Goal: Information Seeking & Learning: Learn about a topic

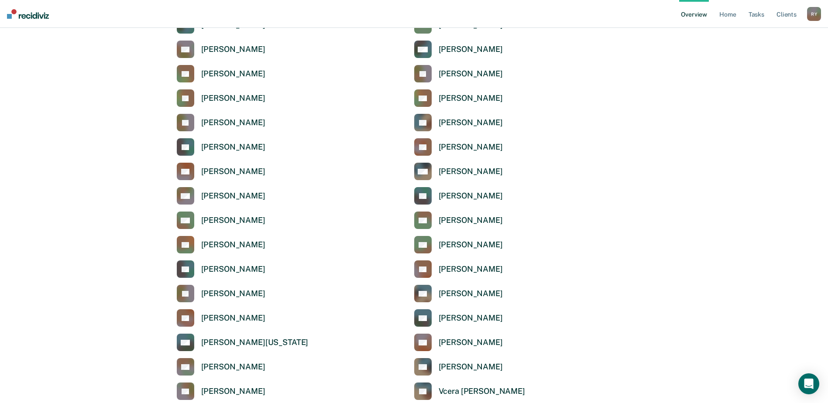
scroll to position [1091, 0]
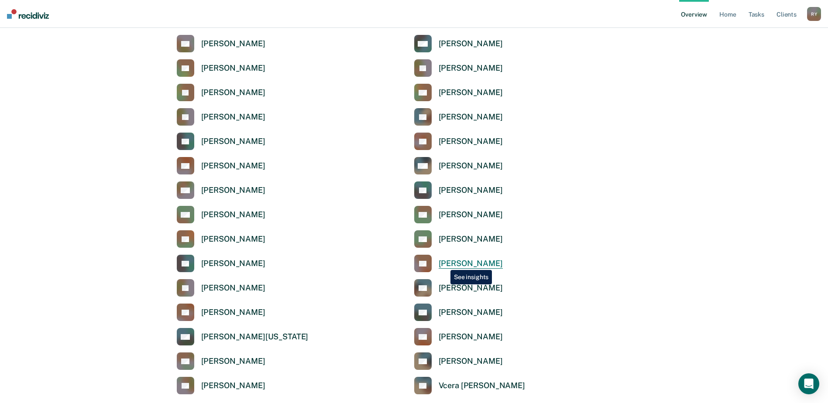
click at [444, 264] on div "[PERSON_NAME]" at bounding box center [471, 264] width 64 height 10
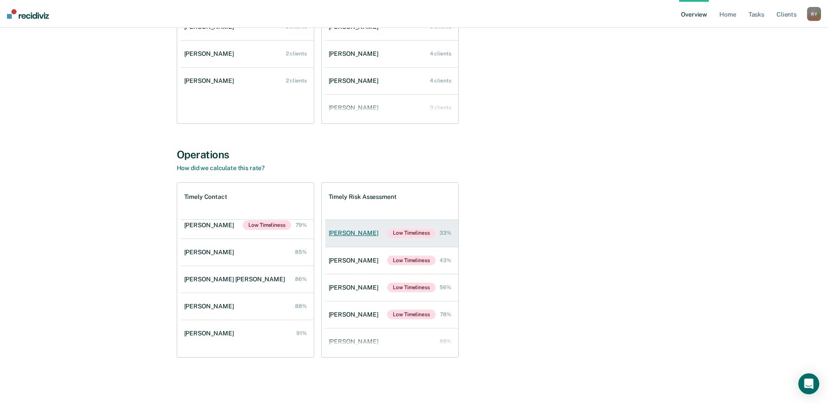
click at [346, 232] on div "[PERSON_NAME]" at bounding box center [355, 233] width 53 height 7
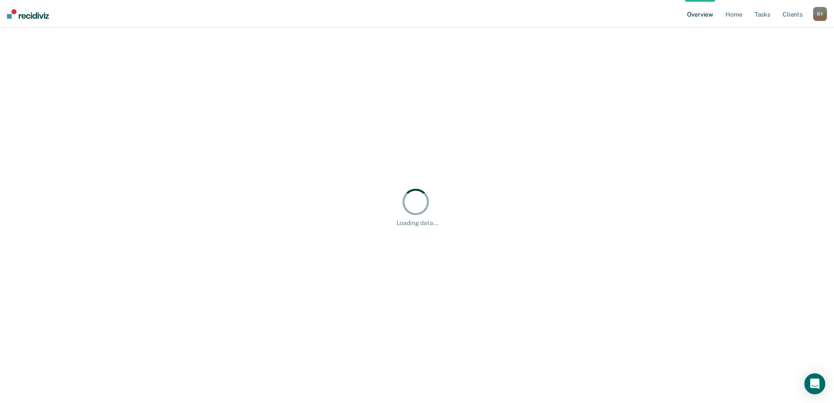
click at [346, 232] on div "Loading data..." at bounding box center [416, 206] width 813 height 337
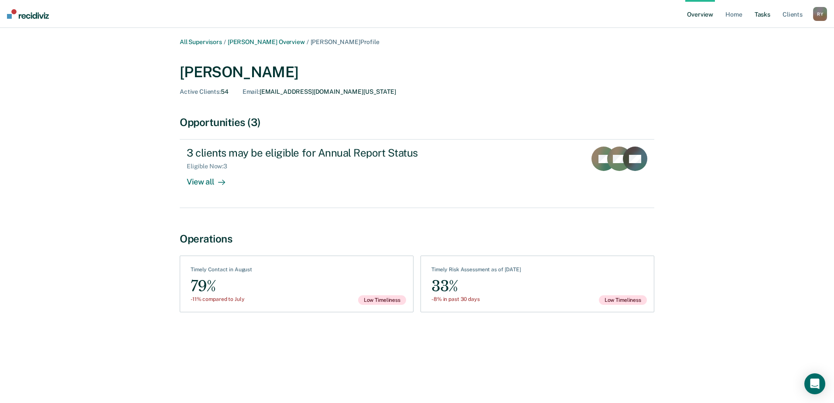
click at [759, 16] on link "Tasks" at bounding box center [762, 14] width 19 height 28
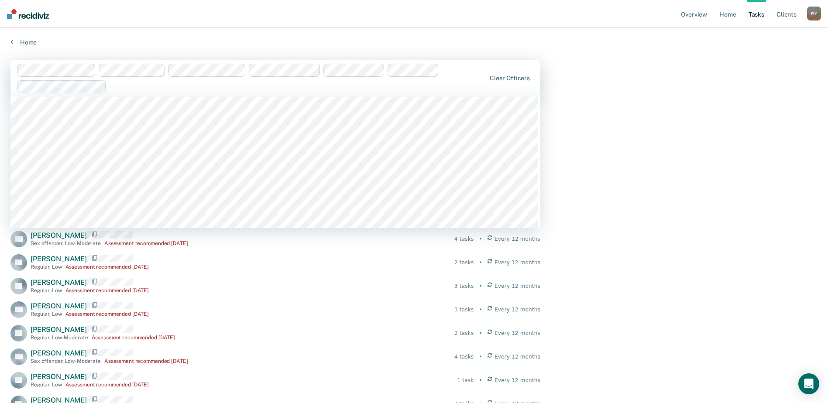
scroll to position [44, 0]
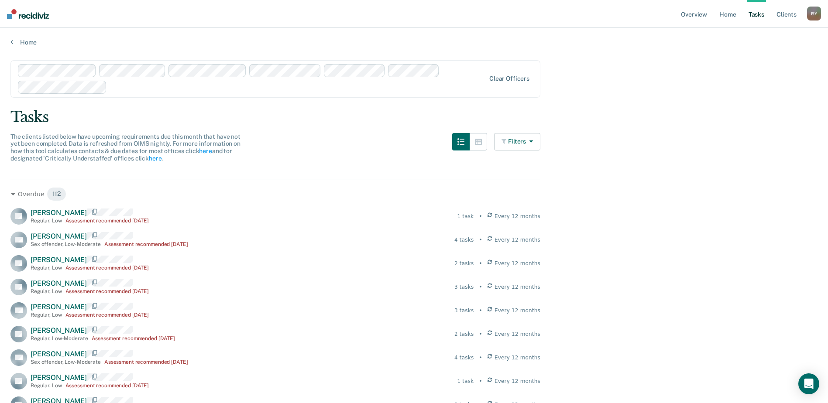
click at [538, 141] on button "Filters" at bounding box center [517, 141] width 46 height 17
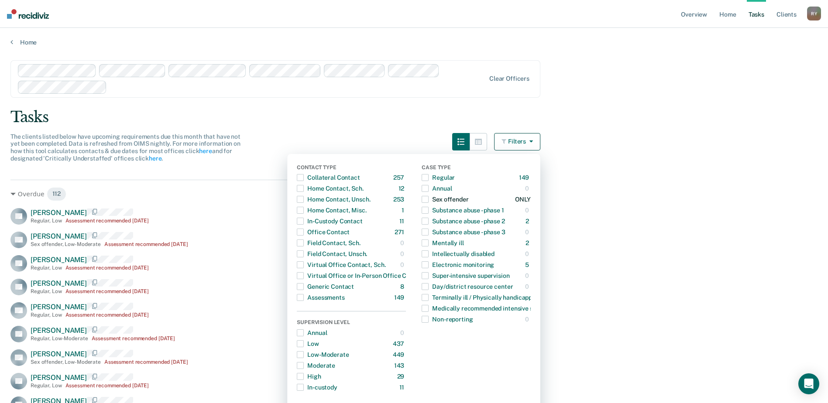
click at [429, 202] on span "button" at bounding box center [425, 199] width 7 height 7
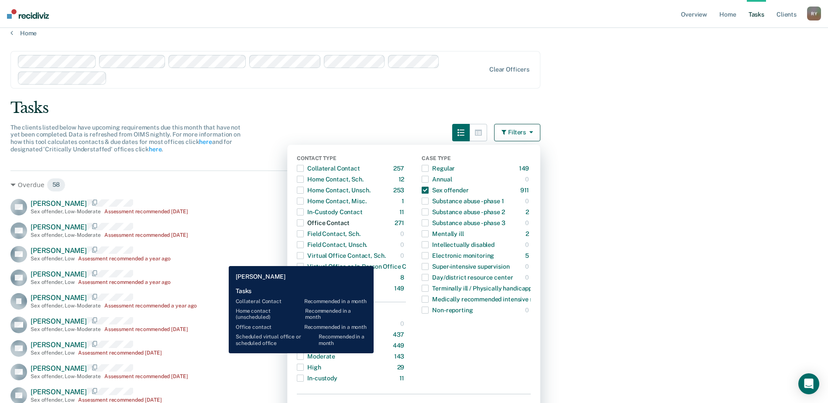
scroll to position [0, 0]
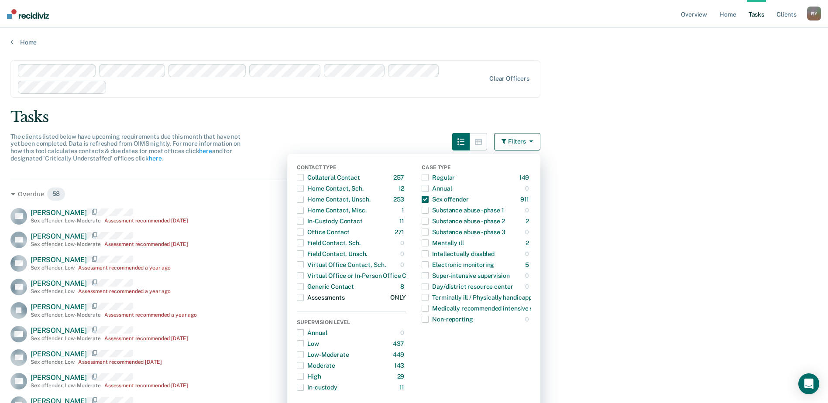
click at [304, 299] on span "button" at bounding box center [300, 297] width 7 height 7
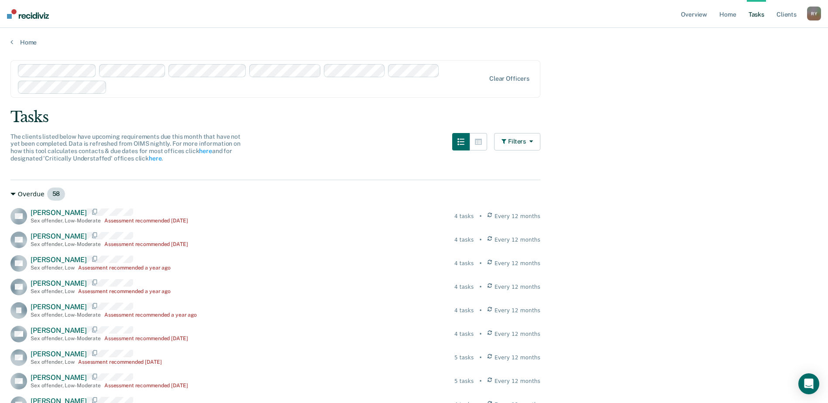
click at [11, 196] on icon at bounding box center [12, 194] width 5 height 5
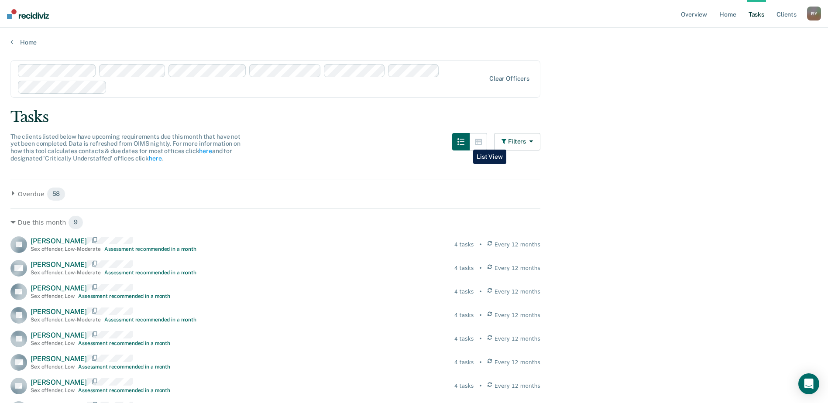
click at [464, 143] on icon "button" at bounding box center [460, 141] width 7 height 7
click at [478, 142] on button "button" at bounding box center [478, 141] width 17 height 17
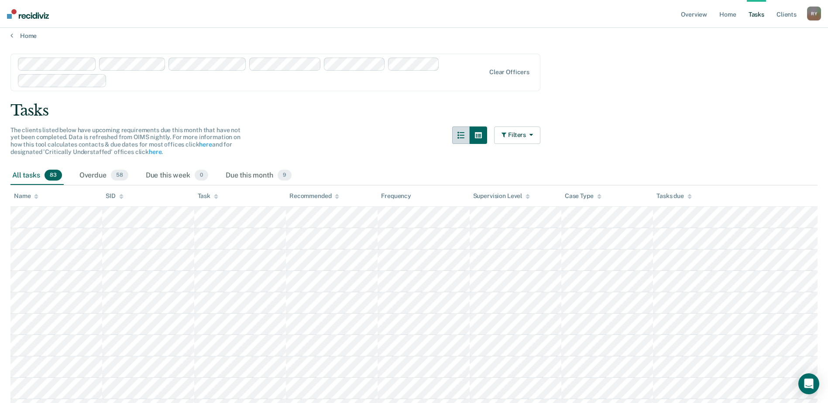
scroll to position [5, 0]
click at [510, 132] on button "Filters" at bounding box center [517, 136] width 46 height 17
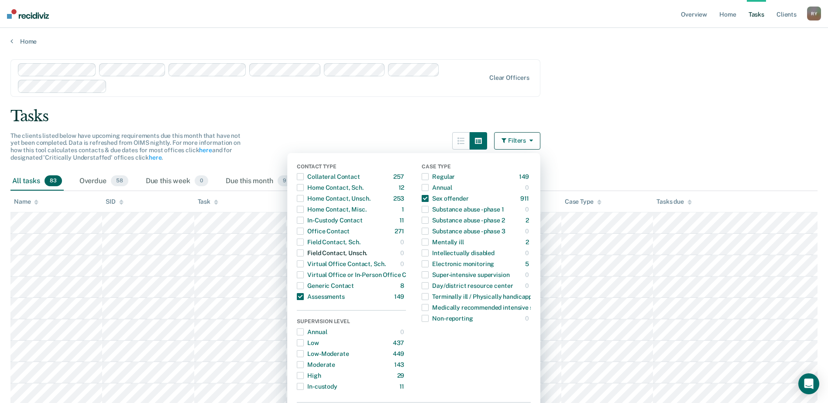
scroll to position [0, 0]
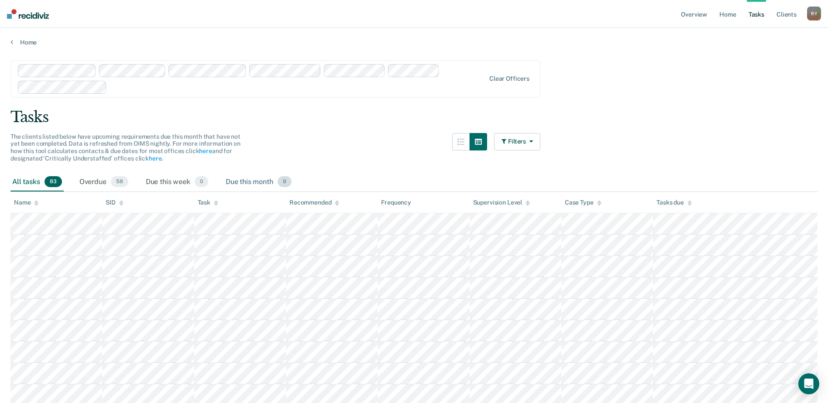
click at [250, 179] on div "Due this month 9" at bounding box center [258, 182] width 69 height 19
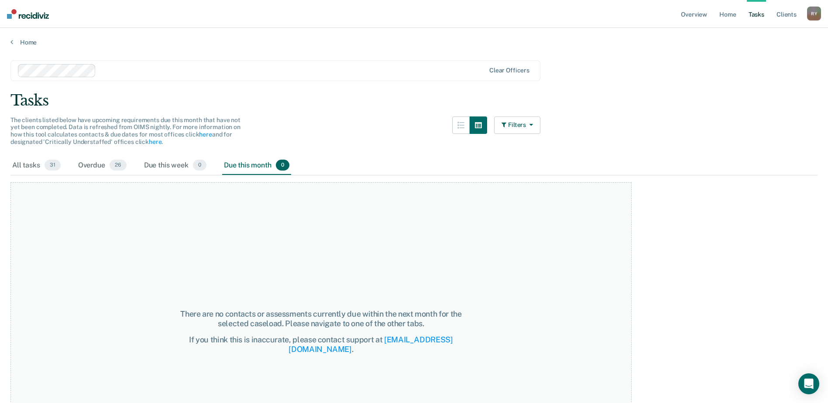
click at [526, 125] on button "Filters" at bounding box center [517, 125] width 46 height 17
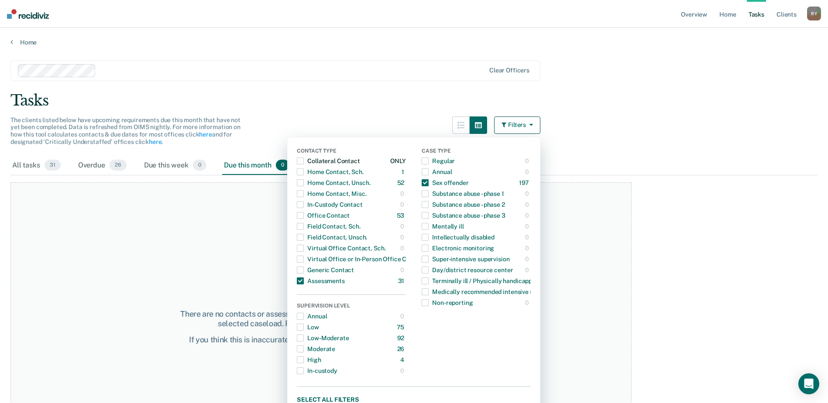
click at [304, 161] on span "button" at bounding box center [300, 161] width 7 height 7
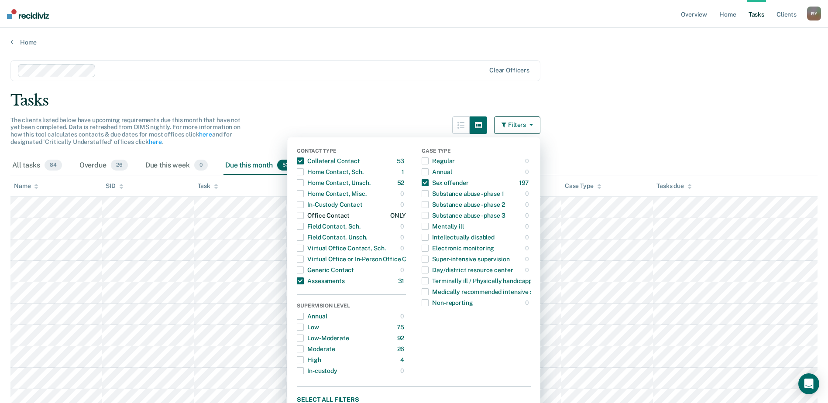
click at [304, 215] on span "button" at bounding box center [300, 215] width 7 height 7
click at [304, 280] on span "button" at bounding box center [300, 281] width 7 height 7
click at [303, 160] on span "button" at bounding box center [300, 161] width 7 height 7
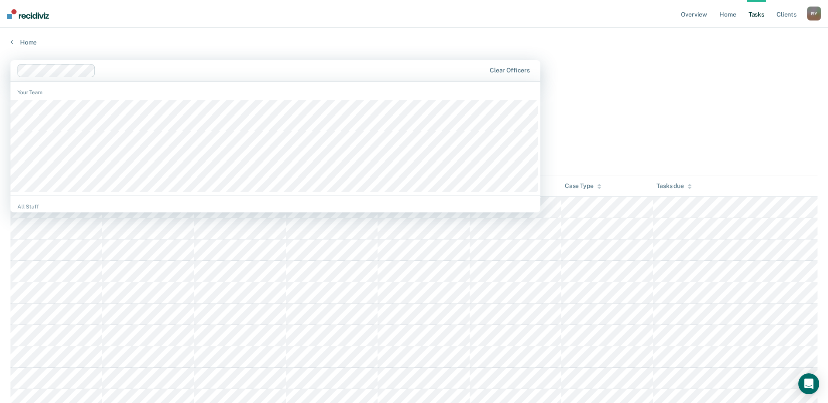
click at [332, 68] on div at bounding box center [292, 70] width 386 height 10
click at [381, 43] on link "Home" at bounding box center [413, 42] width 807 height 8
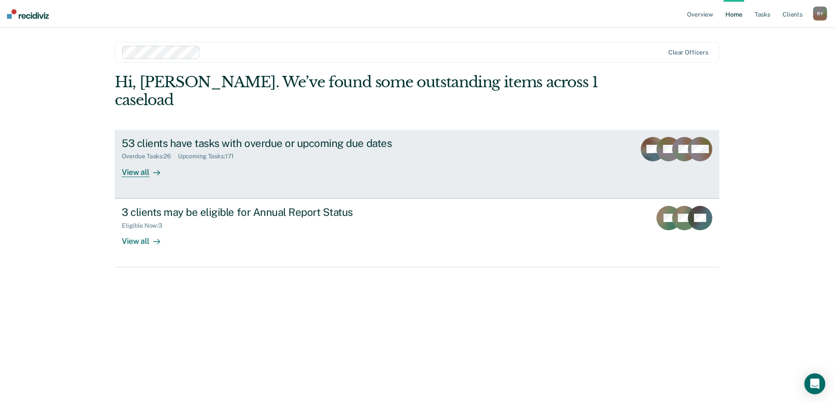
click at [142, 160] on div "View all" at bounding box center [146, 168] width 49 height 17
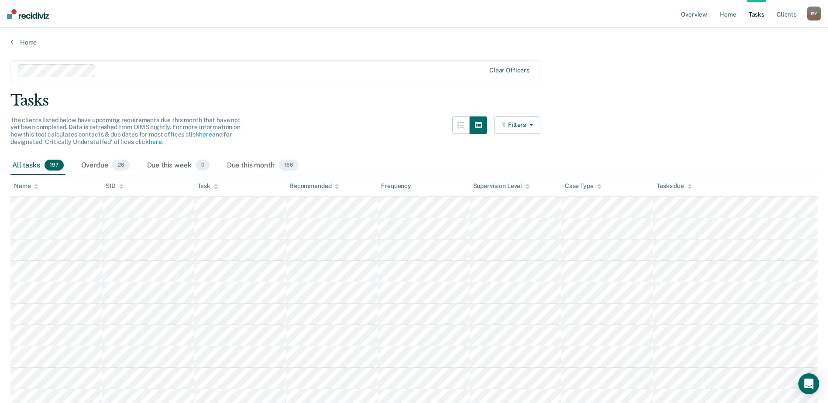
click at [216, 186] on icon at bounding box center [216, 187] width 4 height 6
click at [215, 184] on icon at bounding box center [216, 187] width 4 height 6
click at [216, 185] on icon at bounding box center [216, 185] width 4 height 2
click at [526, 128] on button "Filters" at bounding box center [517, 125] width 46 height 17
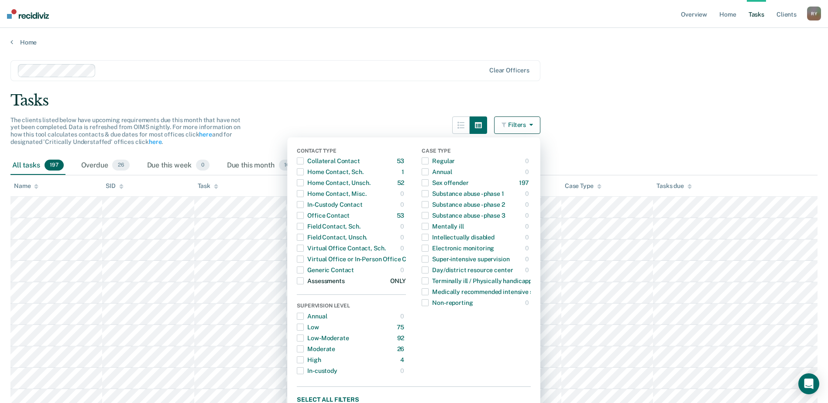
click at [302, 282] on span "button" at bounding box center [300, 281] width 7 height 7
click at [433, 184] on div "Sex offender" at bounding box center [445, 183] width 47 height 14
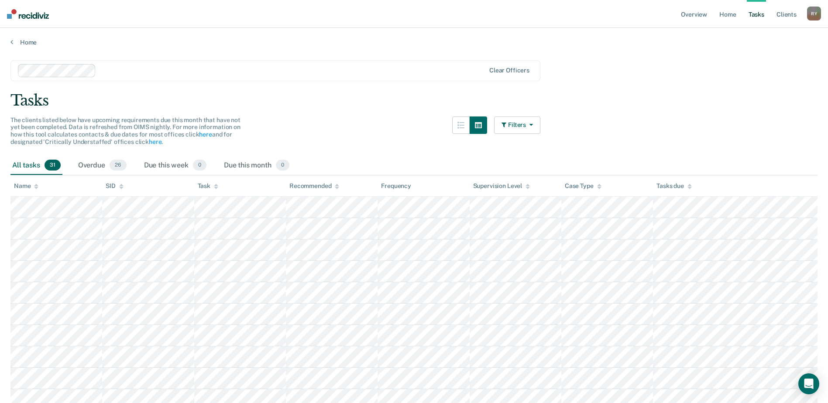
click at [518, 125] on button "Filters" at bounding box center [517, 125] width 46 height 17
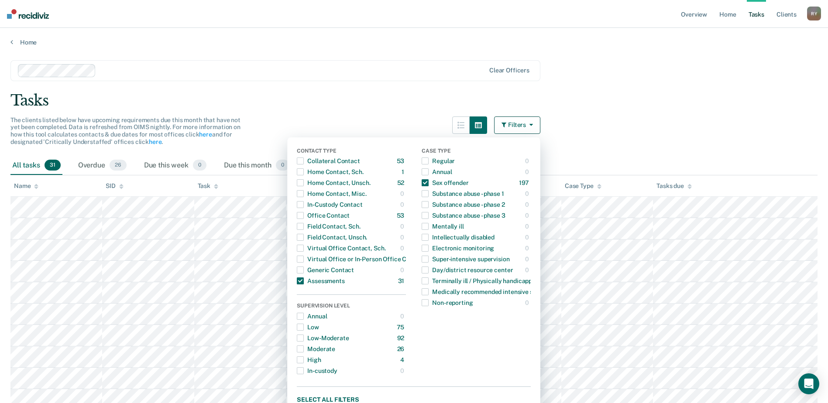
click at [518, 125] on button "Filters" at bounding box center [517, 125] width 46 height 17
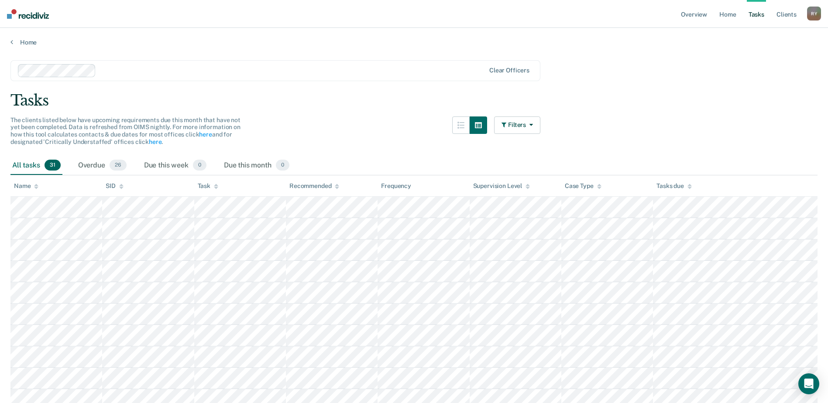
click at [171, 67] on div at bounding box center [291, 70] width 385 height 10
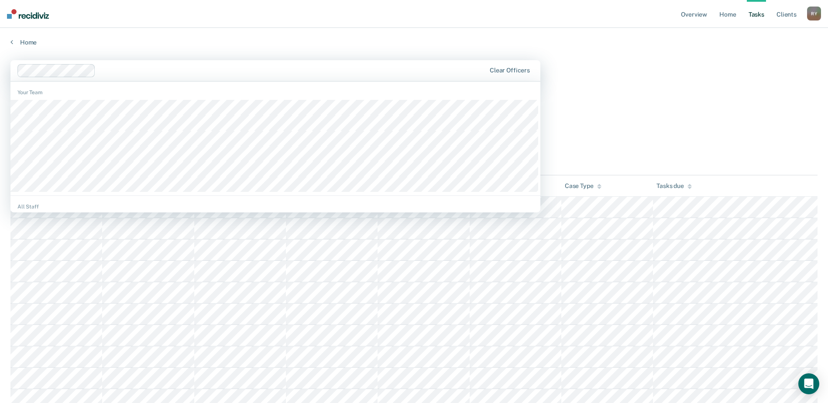
click at [115, 71] on div at bounding box center [292, 70] width 386 height 10
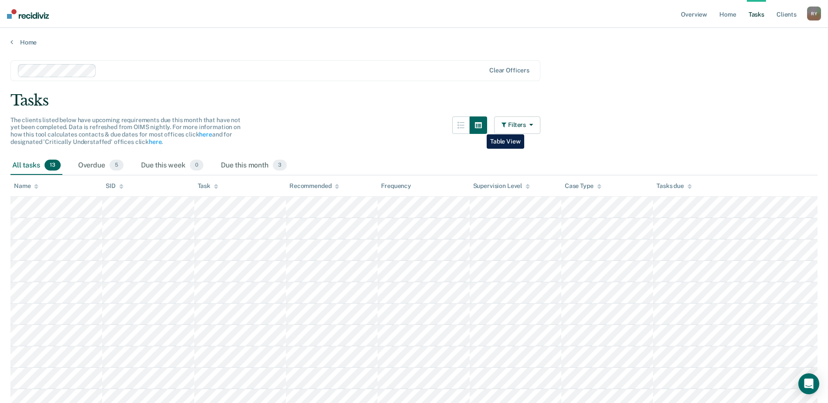
click at [480, 128] on icon "button" at bounding box center [478, 125] width 7 height 6
click at [481, 126] on icon "button" at bounding box center [478, 125] width 7 height 6
click at [514, 125] on button "Filters" at bounding box center [517, 125] width 46 height 17
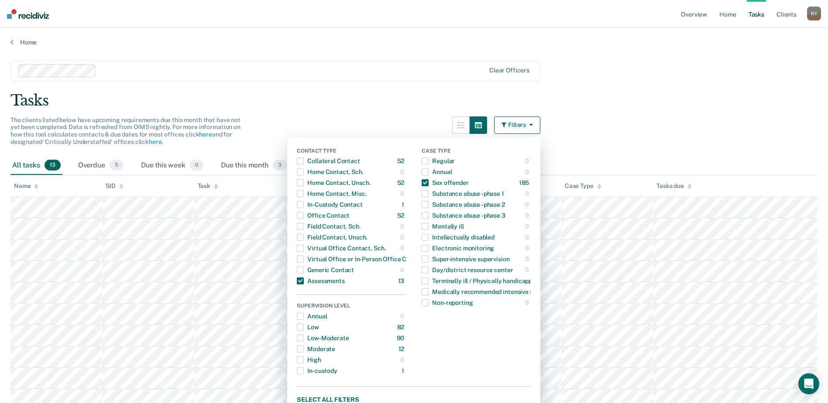
click at [418, 97] on div "Tasks" at bounding box center [413, 101] width 807 height 18
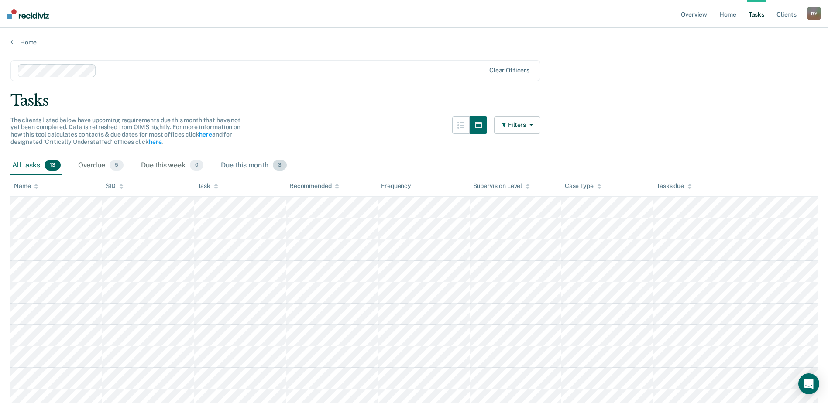
click at [238, 166] on div "Due this month 3" at bounding box center [253, 165] width 69 height 19
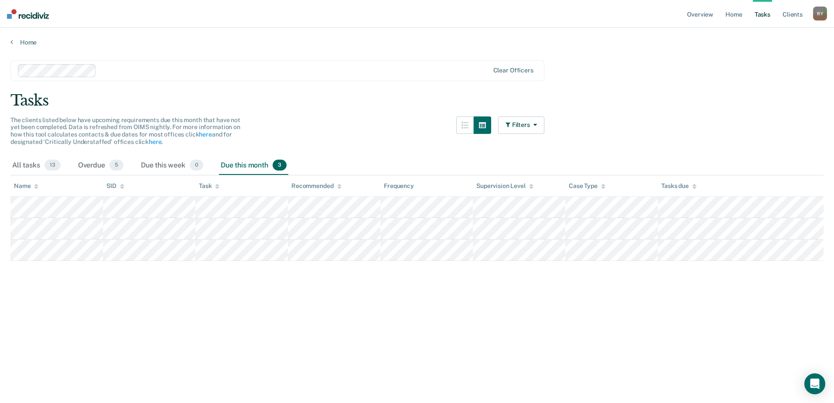
click at [160, 67] on div at bounding box center [294, 70] width 389 height 10
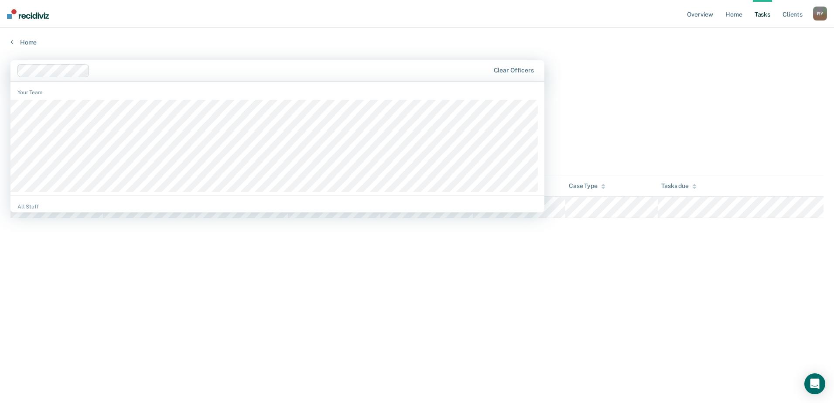
click at [110, 72] on div at bounding box center [291, 70] width 396 height 10
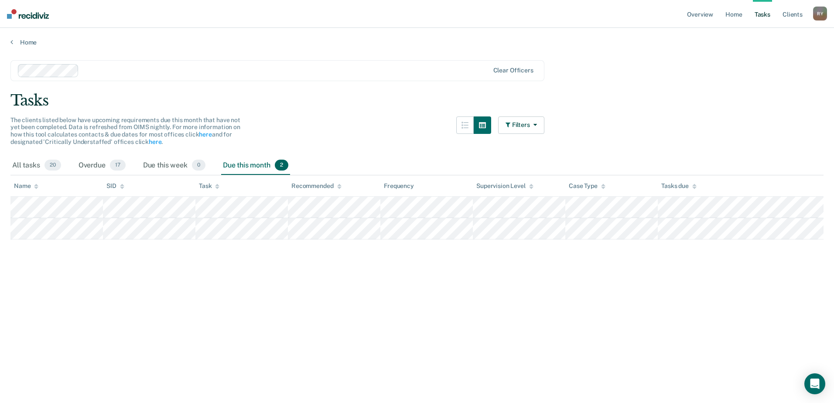
click at [117, 71] on div at bounding box center [285, 70] width 406 height 10
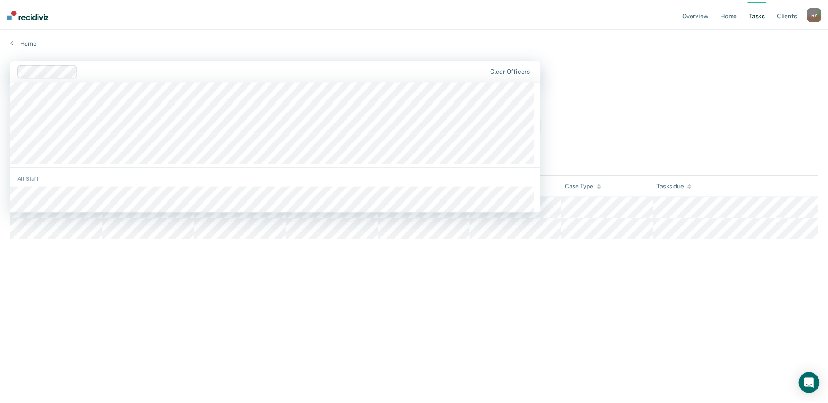
scroll to position [44, 0]
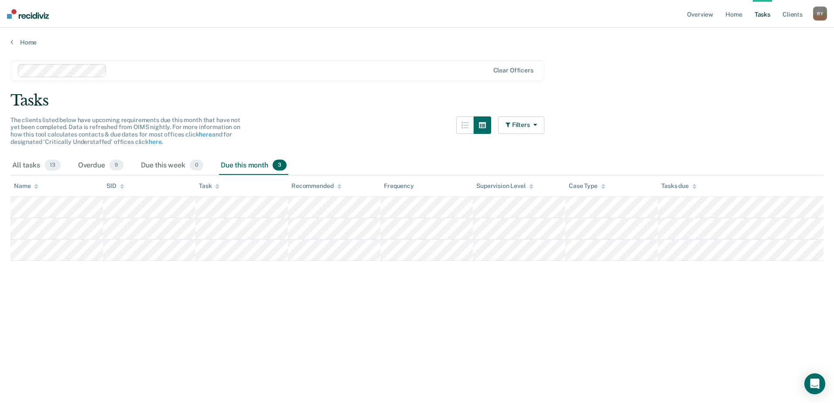
click at [163, 71] on div at bounding box center [299, 70] width 379 height 10
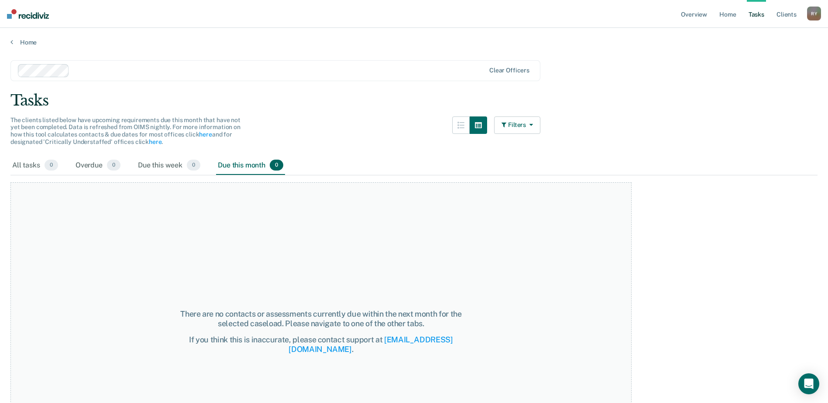
click at [534, 131] on button "Filters" at bounding box center [517, 125] width 46 height 17
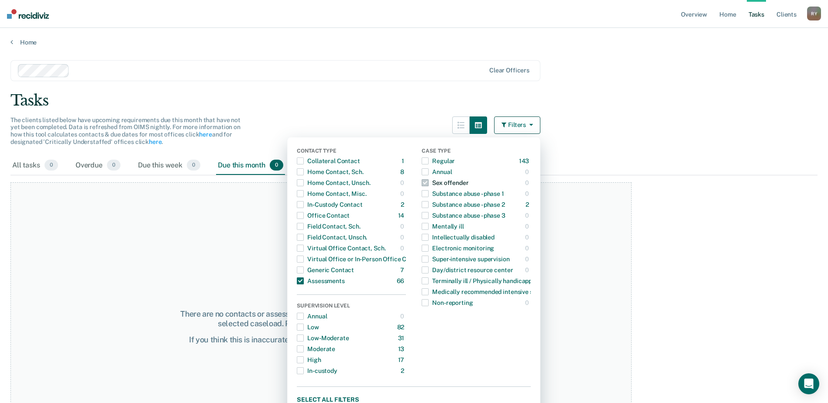
click at [429, 182] on span "button" at bounding box center [425, 182] width 7 height 7
click at [434, 182] on div "Sex offender" at bounding box center [445, 183] width 47 height 14
click at [97, 70] on div at bounding box center [279, 70] width 412 height 10
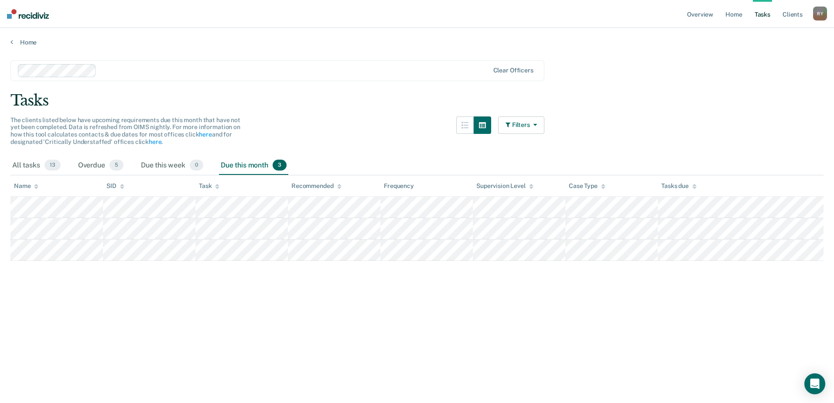
click at [524, 124] on button "Filters" at bounding box center [521, 125] width 46 height 17
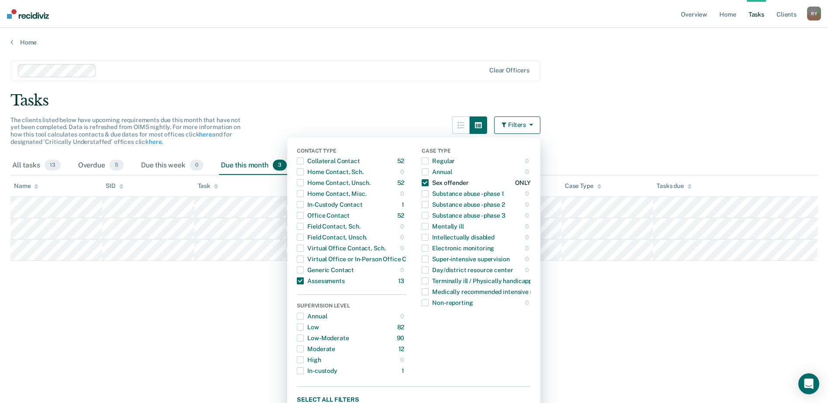
click at [429, 182] on span "button" at bounding box center [425, 182] width 7 height 7
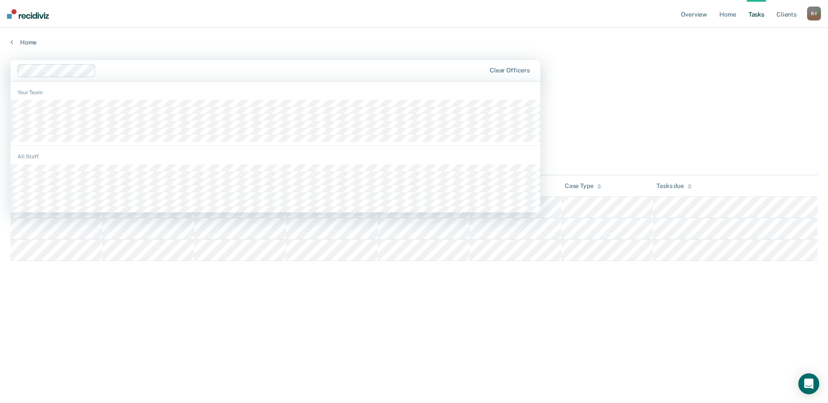
click at [164, 69] on div at bounding box center [292, 70] width 386 height 10
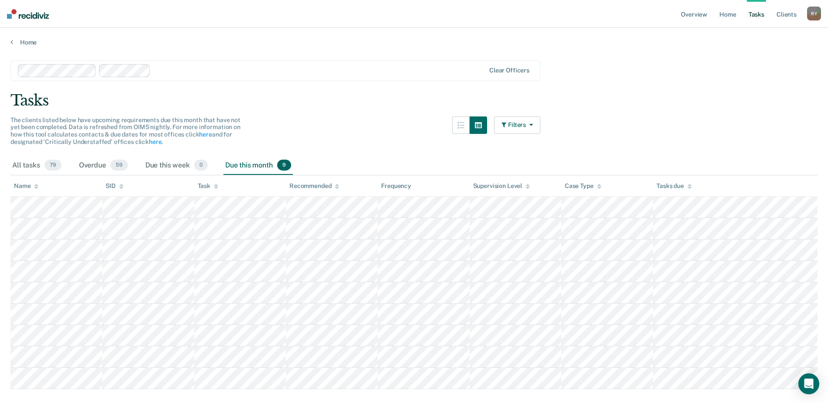
click at [528, 127] on button "Filters" at bounding box center [517, 125] width 46 height 17
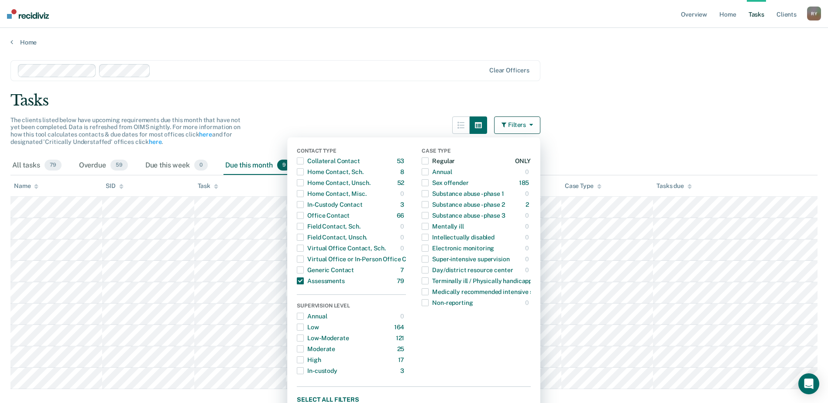
click at [429, 159] on span "button" at bounding box center [425, 161] width 7 height 7
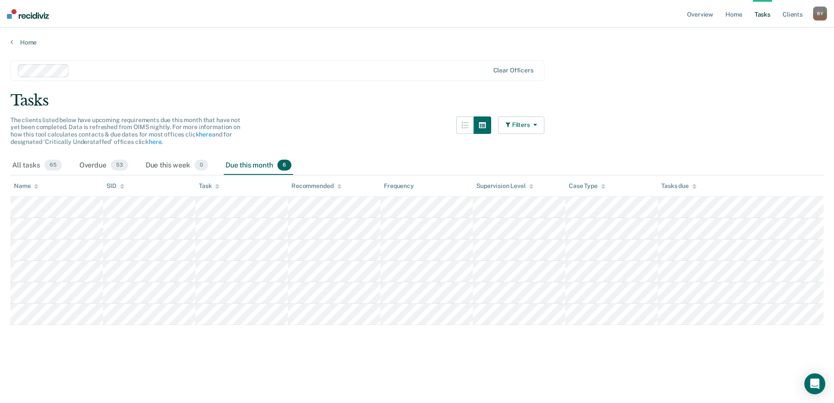
click at [523, 127] on button "Filters" at bounding box center [521, 125] width 46 height 17
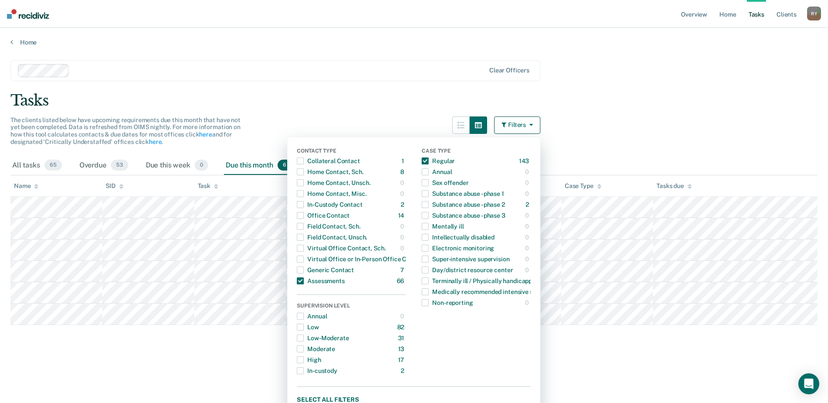
click at [363, 66] on div at bounding box center [279, 70] width 412 height 10
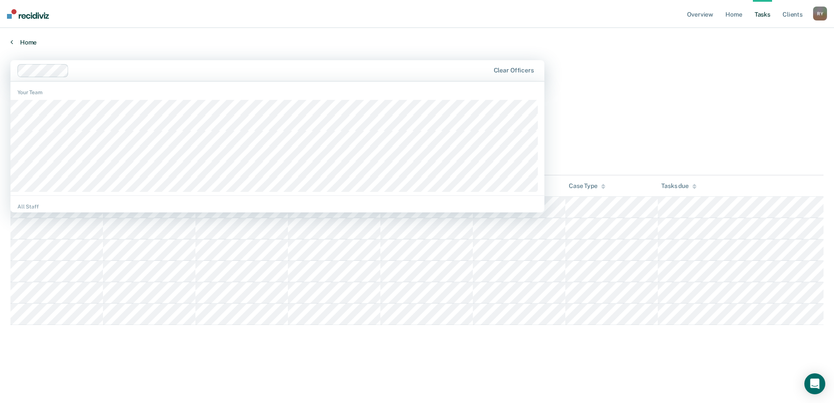
click at [380, 45] on link "Home" at bounding box center [416, 42] width 813 height 8
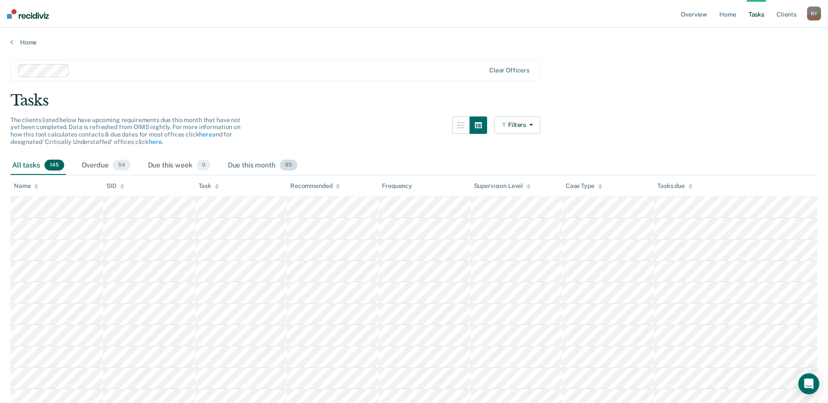
click at [249, 166] on div "Due this month 85" at bounding box center [262, 165] width 73 height 19
click at [507, 123] on icon "button" at bounding box center [504, 125] width 7 height 6
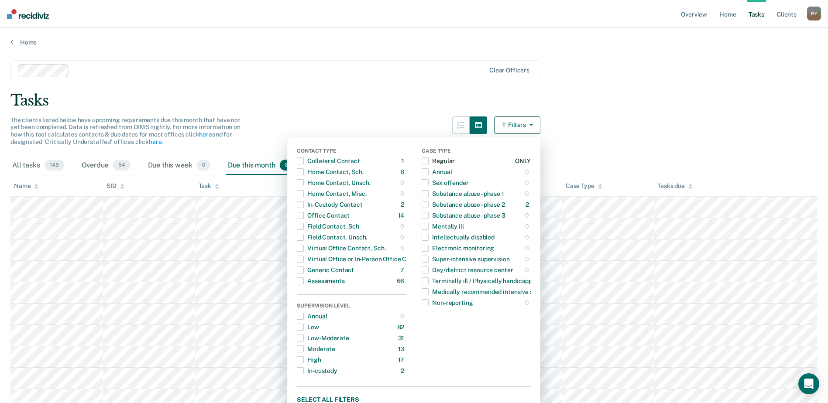
click at [429, 161] on span "button" at bounding box center [425, 161] width 7 height 7
click at [304, 280] on span "button" at bounding box center [300, 281] width 7 height 7
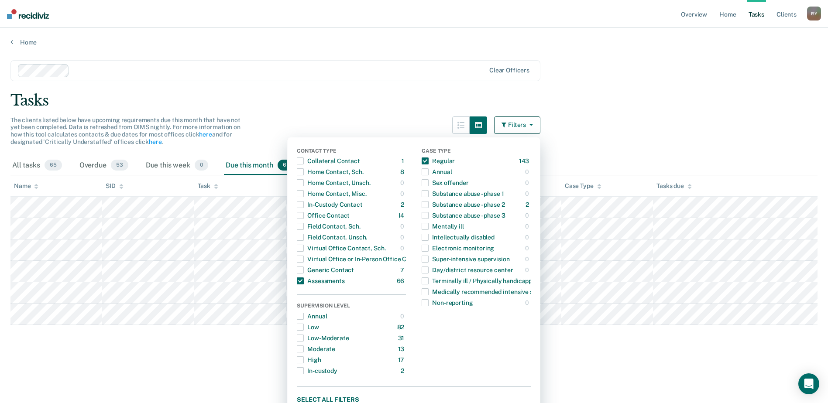
click at [367, 100] on div "Tasks" at bounding box center [413, 101] width 807 height 18
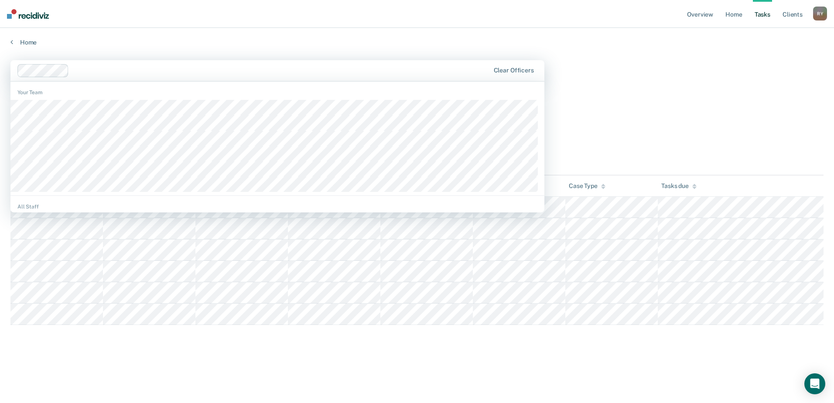
click at [195, 65] on div at bounding box center [280, 70] width 417 height 10
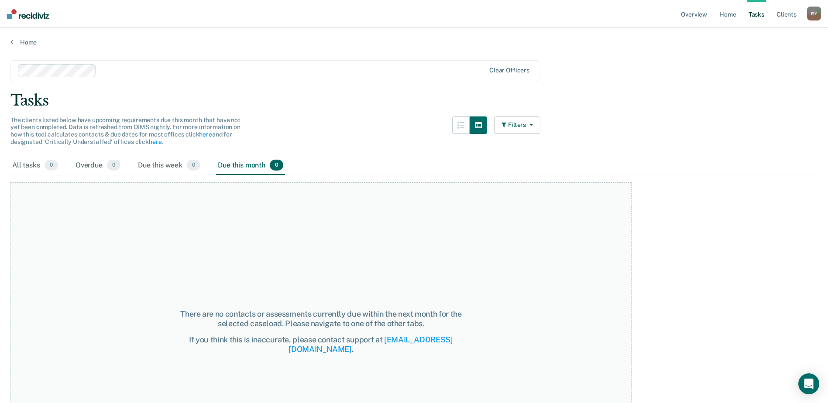
click at [516, 129] on button "Filters" at bounding box center [517, 125] width 46 height 17
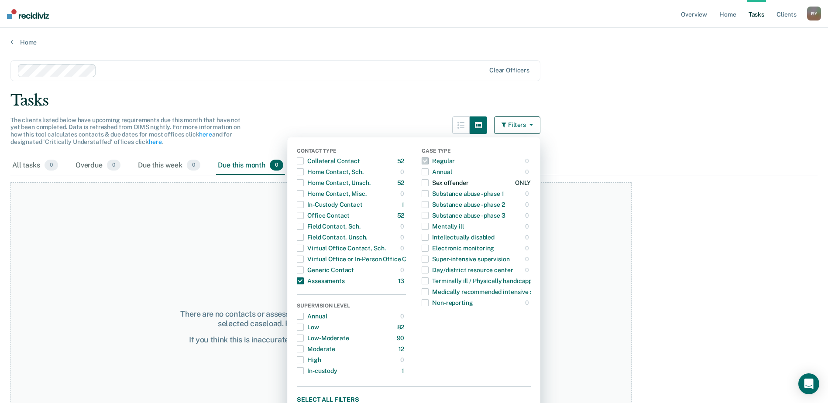
click at [429, 183] on span "button" at bounding box center [425, 182] width 7 height 7
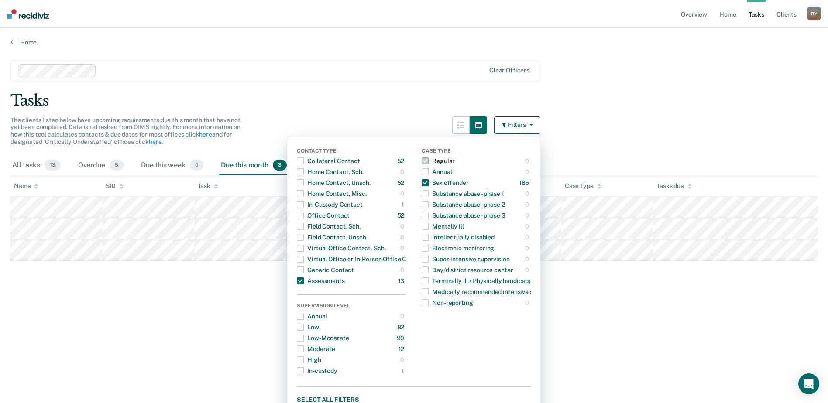
click at [429, 161] on span "button" at bounding box center [425, 161] width 7 height 7
click at [429, 163] on span "button" at bounding box center [425, 161] width 7 height 7
click at [304, 206] on span "button" at bounding box center [300, 204] width 7 height 7
click at [304, 282] on span "button" at bounding box center [300, 281] width 7 height 7
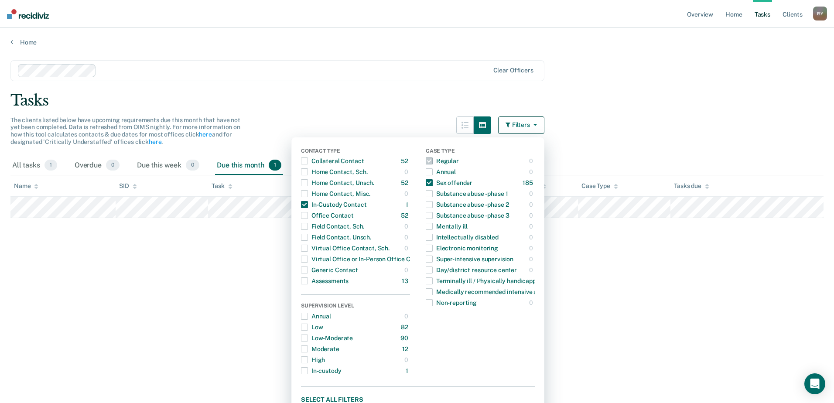
click at [357, 78] on div "Clear officers" at bounding box center [277, 70] width 534 height 21
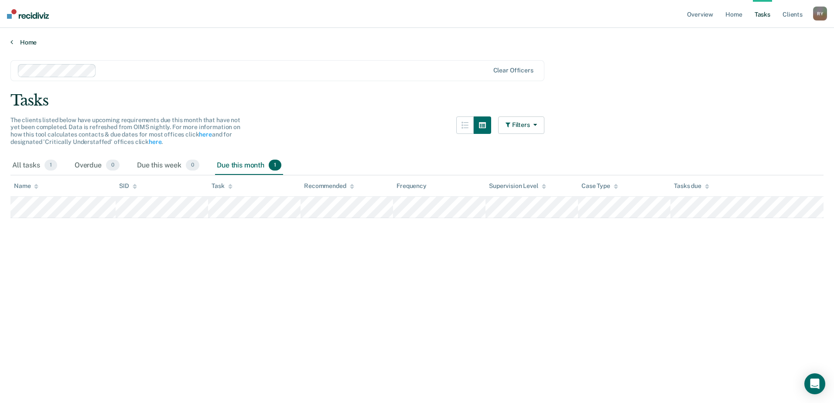
click at [363, 45] on link "Home" at bounding box center [416, 42] width 813 height 8
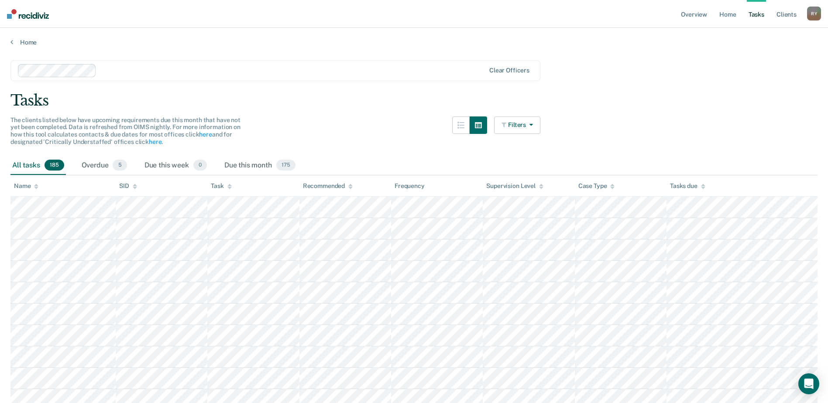
click at [522, 122] on button "Filters" at bounding box center [517, 125] width 46 height 17
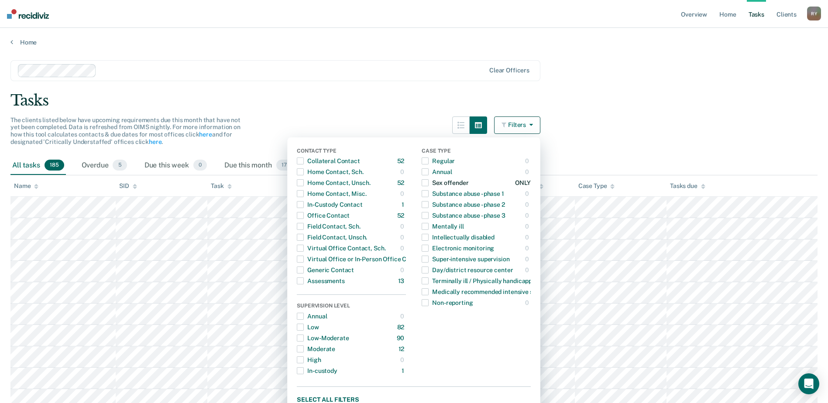
click at [429, 185] on span "button" at bounding box center [425, 182] width 7 height 7
click at [304, 206] on span "button" at bounding box center [300, 204] width 7 height 7
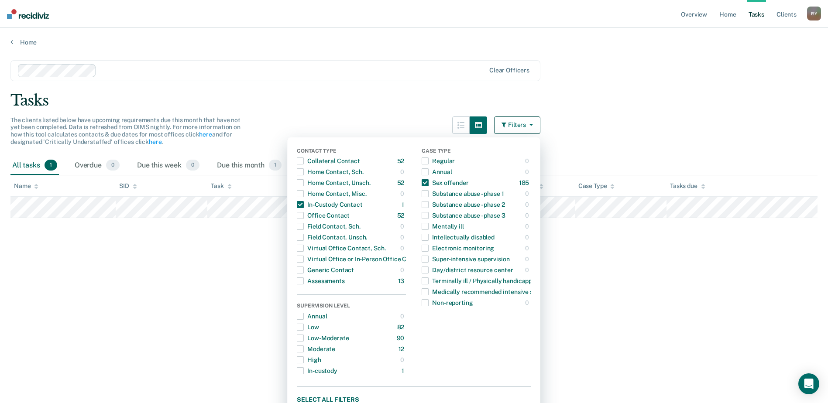
click at [670, 92] on div "Tasks" at bounding box center [413, 101] width 807 height 18
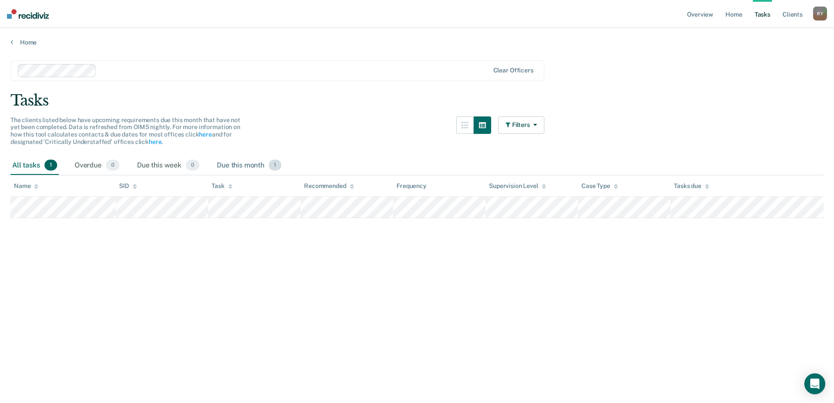
click at [276, 163] on span "1" at bounding box center [275, 165] width 13 height 11
click at [518, 126] on button "Filters" at bounding box center [521, 125] width 46 height 17
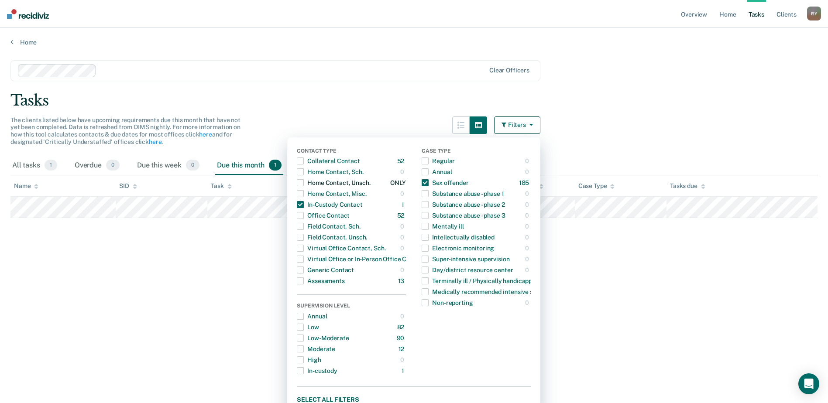
click at [304, 181] on span "button" at bounding box center [300, 182] width 7 height 7
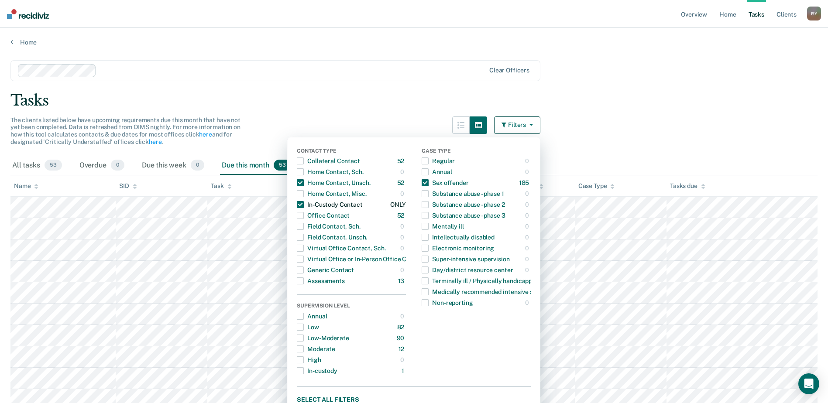
click at [303, 205] on span "button" at bounding box center [300, 204] width 7 height 7
click at [160, 68] on div at bounding box center [292, 70] width 385 height 10
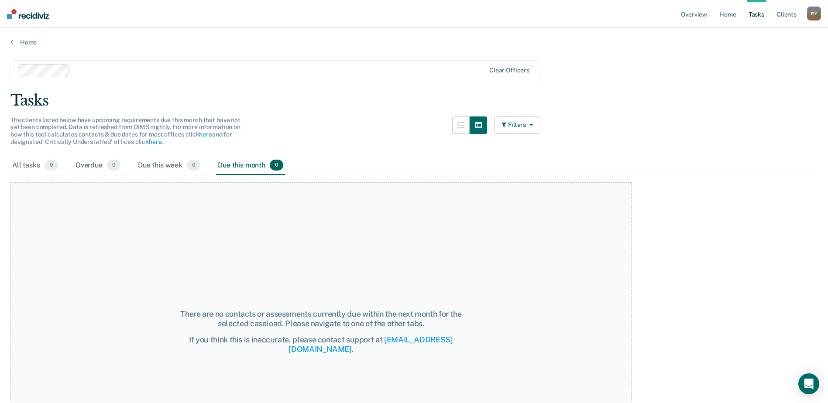
click at [513, 127] on button "Filters" at bounding box center [517, 125] width 46 height 17
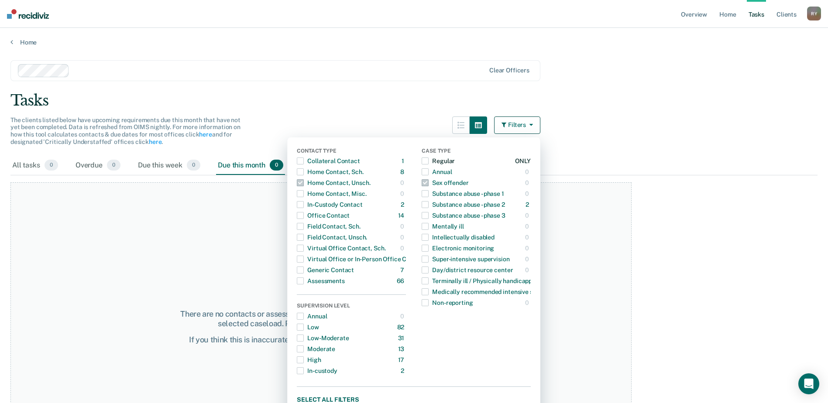
click at [428, 160] on span "button" at bounding box center [425, 161] width 7 height 7
click at [304, 216] on span "button" at bounding box center [300, 215] width 7 height 7
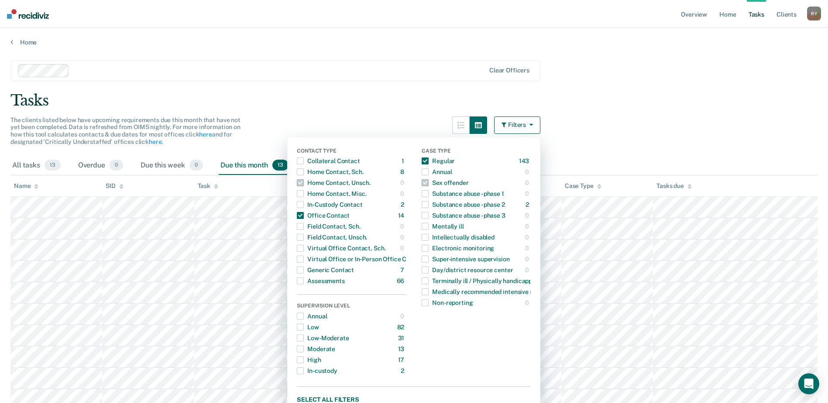
click at [644, 78] on main "Clear officers Tasks The clients listed below have upcoming requirements due th…" at bounding box center [414, 276] width 828 height 461
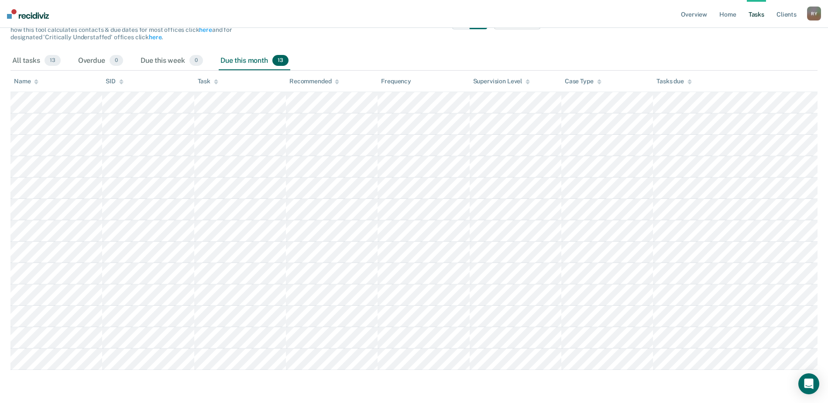
scroll to position [106, 0]
click at [167, 60] on div "Due this week 0" at bounding box center [172, 59] width 66 height 19
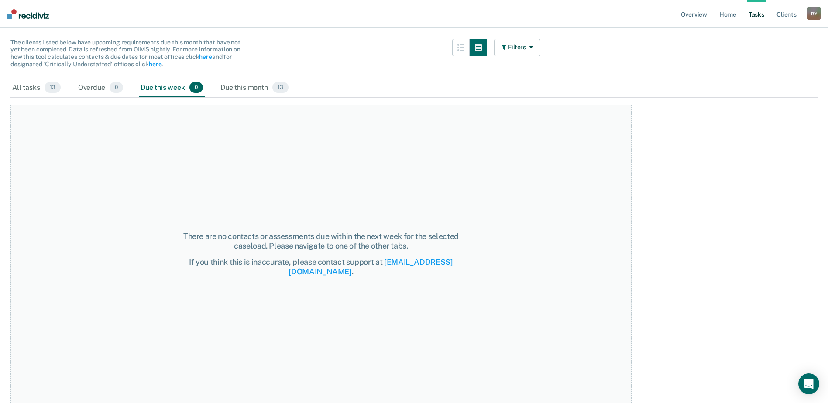
scroll to position [78, 0]
click at [241, 88] on div "Due this month 13" at bounding box center [255, 88] width 72 height 19
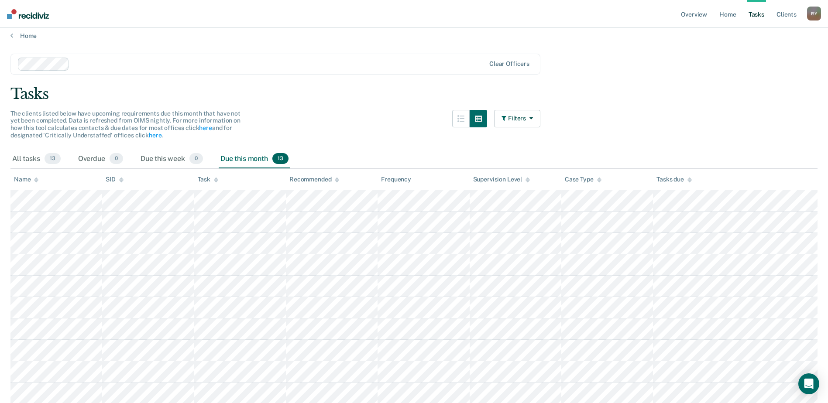
scroll to position [0, 0]
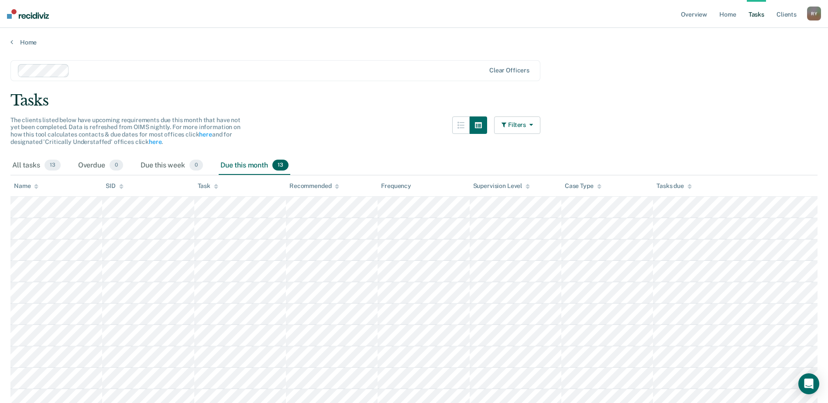
click at [517, 120] on button "Filters" at bounding box center [517, 125] width 46 height 17
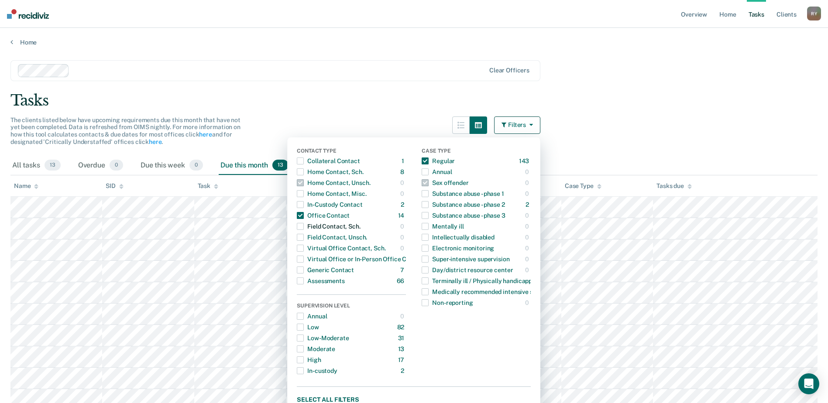
click at [304, 226] on span "button" at bounding box center [300, 226] width 7 height 7
click at [304, 171] on span "button" at bounding box center [300, 171] width 7 height 7
click at [348, 86] on main "Clear officers Tasks The clients listed below have upcoming requirements due th…" at bounding box center [414, 362] width 828 height 632
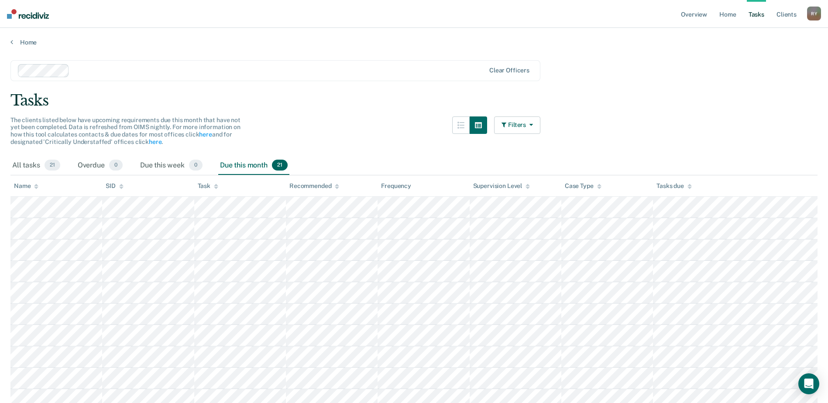
click at [521, 129] on button "Filters" at bounding box center [517, 125] width 46 height 17
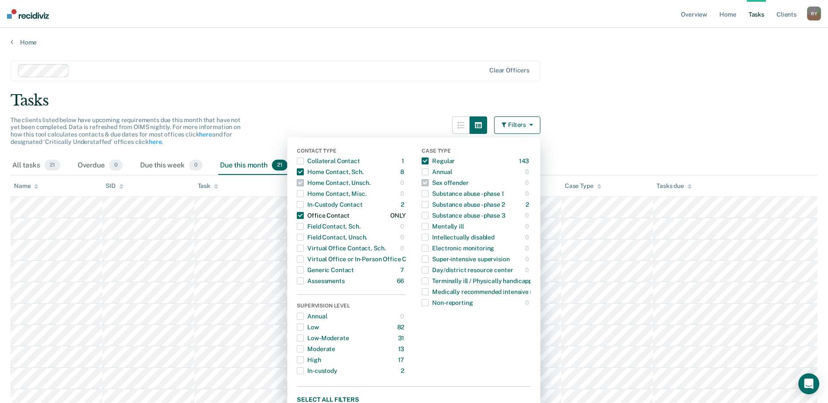
click at [304, 216] on span "button" at bounding box center [300, 215] width 7 height 7
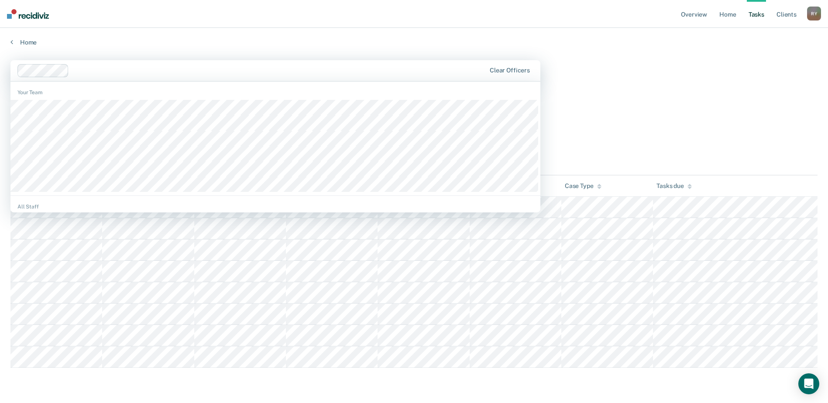
click at [384, 76] on div at bounding box center [251, 70] width 469 height 13
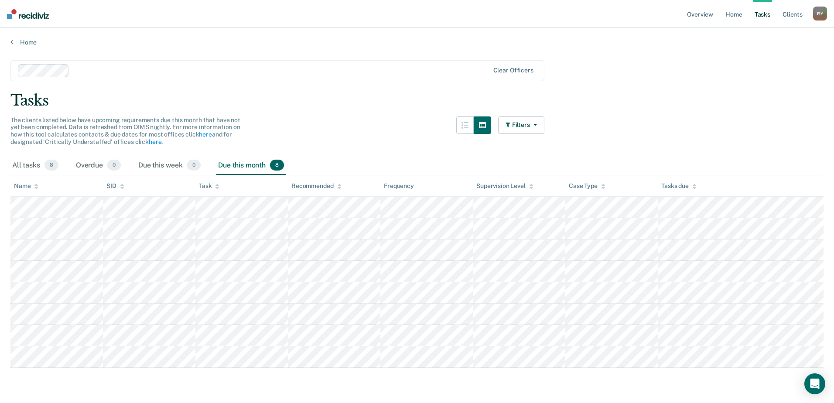
click at [653, 59] on main "Clear officers Tasks The clients listed below have upcoming requirements due th…" at bounding box center [417, 223] width 834 height 354
click at [522, 128] on button "Filters" at bounding box center [521, 125] width 46 height 17
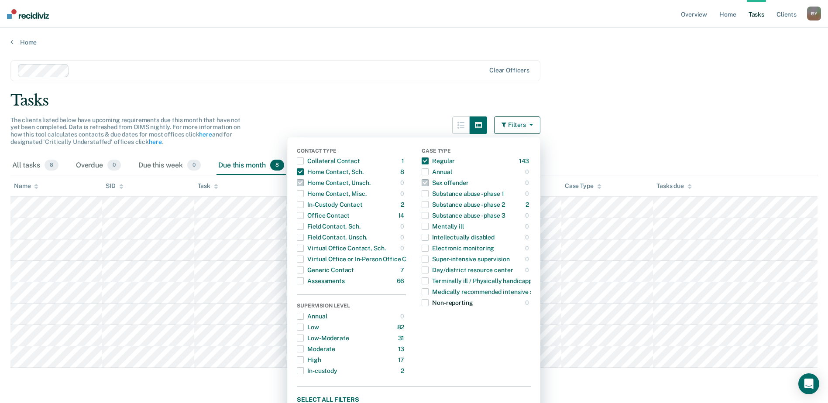
scroll to position [12, 0]
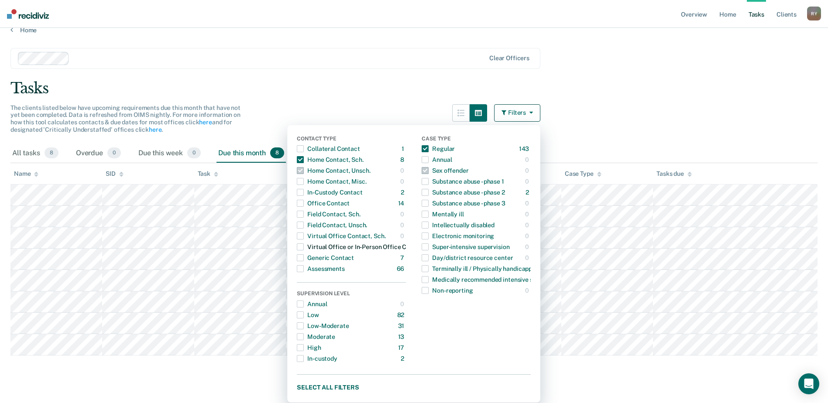
click at [304, 248] on span "button" at bounding box center [300, 246] width 7 height 7
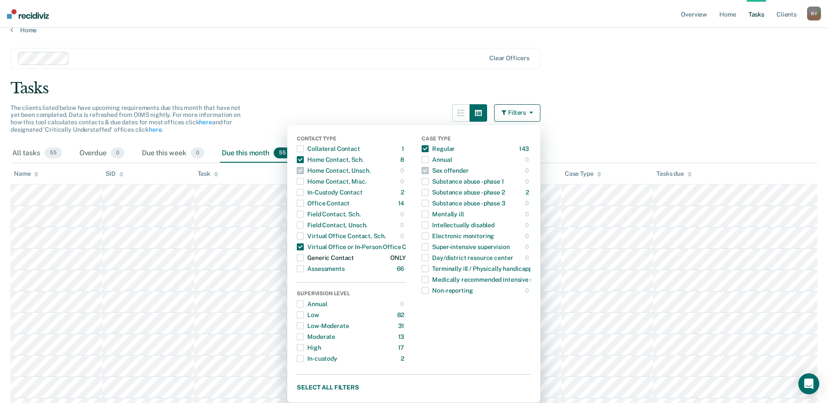
click at [304, 257] on span "button" at bounding box center [300, 257] width 7 height 7
click at [304, 161] on span "button" at bounding box center [300, 159] width 7 height 7
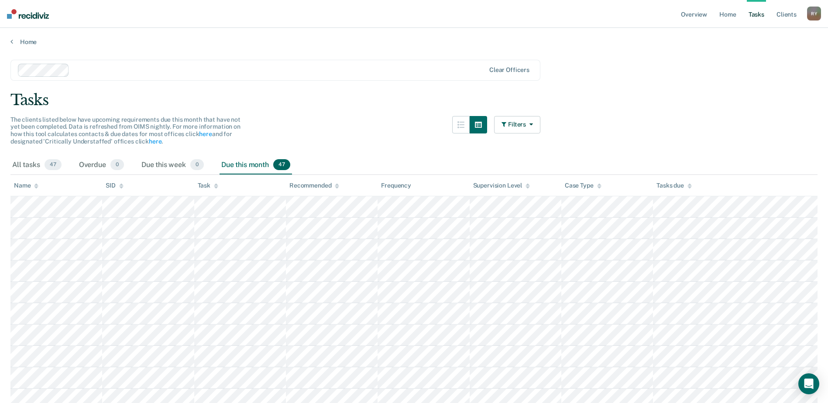
scroll to position [0, 0]
click at [523, 127] on button "Filters" at bounding box center [517, 125] width 46 height 17
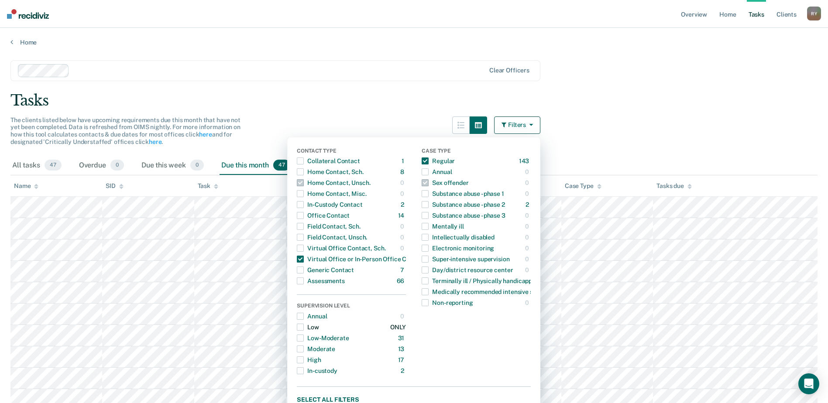
click at [304, 327] on span "button" at bounding box center [300, 327] width 7 height 7
click at [304, 338] on span "button" at bounding box center [300, 338] width 7 height 7
click at [304, 335] on span "button" at bounding box center [300, 338] width 7 height 7
click at [304, 326] on span "button" at bounding box center [300, 327] width 7 height 7
click at [304, 358] on span "button" at bounding box center [300, 360] width 7 height 7
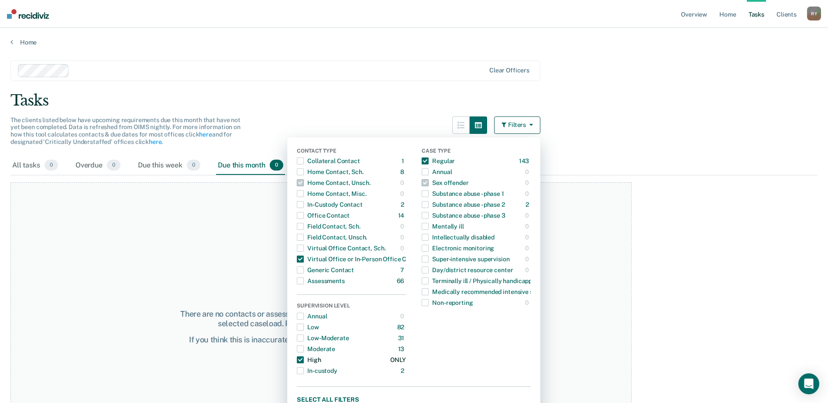
click at [304, 358] on span "button" at bounding box center [300, 360] width 7 height 7
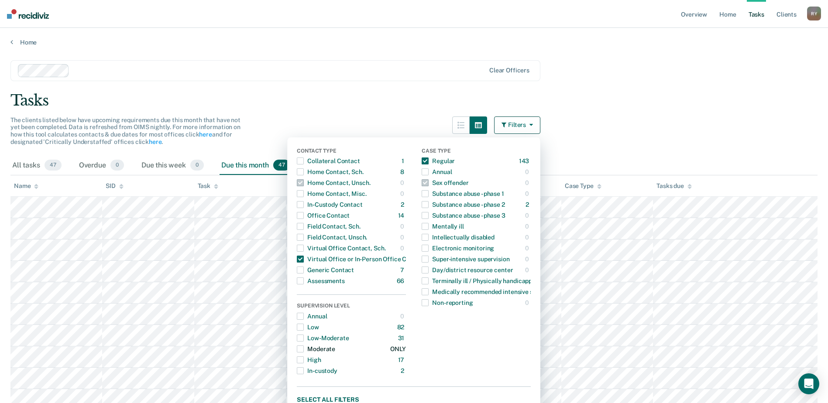
click at [304, 349] on span "button" at bounding box center [300, 349] width 7 height 7
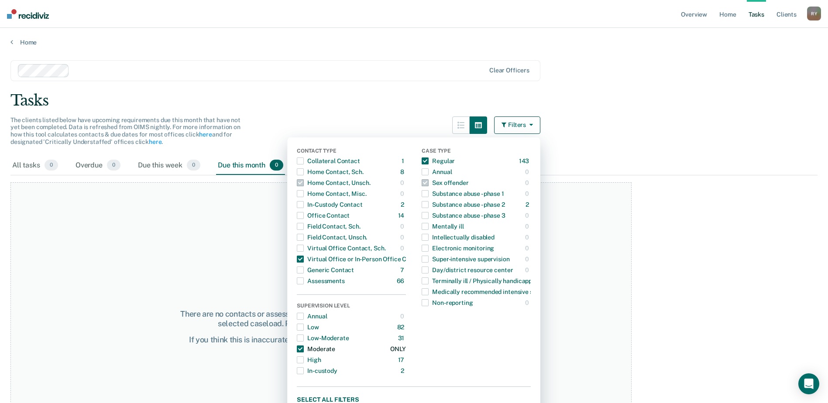
click at [304, 348] on span "button" at bounding box center [300, 349] width 7 height 7
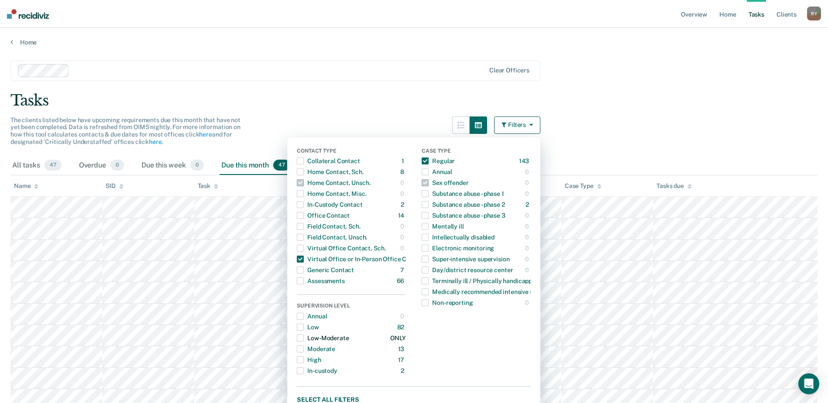
click at [304, 337] on span "button" at bounding box center [300, 338] width 7 height 7
click at [304, 324] on span "button" at bounding box center [300, 327] width 7 height 7
click at [304, 336] on span "button" at bounding box center [300, 338] width 7 height 7
click at [304, 326] on span "button" at bounding box center [300, 327] width 7 height 7
click at [304, 338] on span "button" at bounding box center [300, 338] width 7 height 7
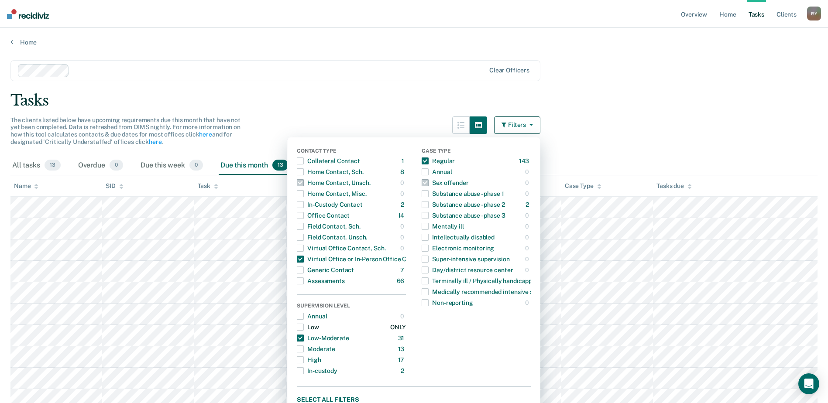
click at [304, 328] on span "button" at bounding box center [300, 327] width 7 height 7
click at [304, 348] on span "button" at bounding box center [300, 349] width 7 height 7
click at [304, 328] on span "button" at bounding box center [300, 327] width 7 height 7
click at [304, 336] on span "button" at bounding box center [300, 338] width 7 height 7
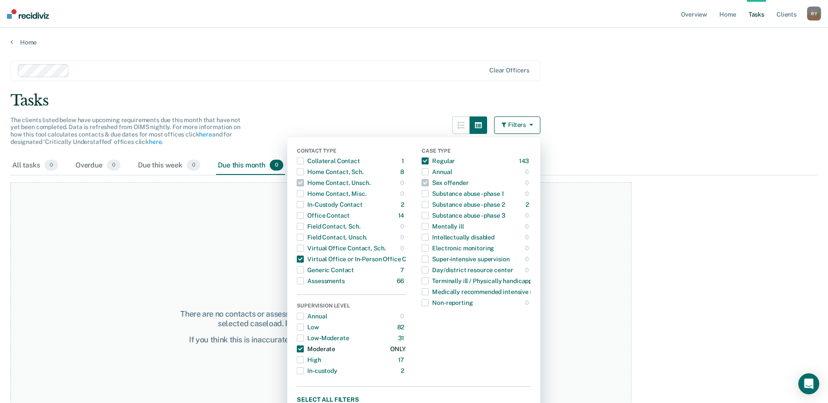
click at [303, 349] on span "button" at bounding box center [300, 349] width 7 height 7
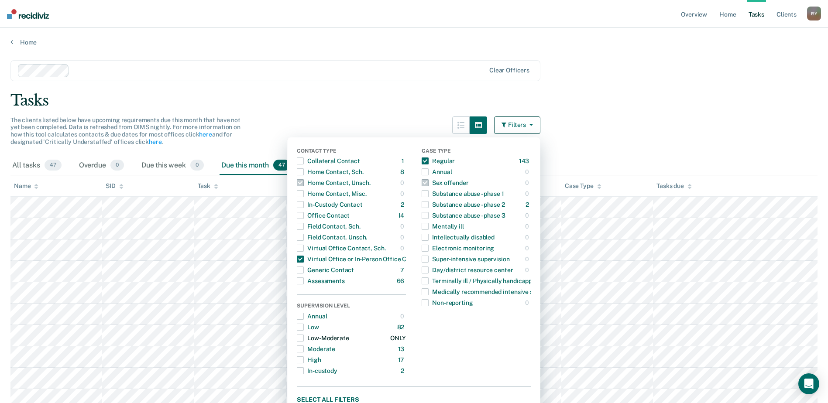
click at [303, 336] on span "button" at bounding box center [300, 338] width 7 height 7
click at [304, 326] on span "button" at bounding box center [300, 327] width 7 height 7
click at [304, 338] on span "button" at bounding box center [300, 338] width 7 height 7
click at [303, 336] on span "button" at bounding box center [300, 338] width 7 height 7
click at [302, 323] on div "button" at bounding box center [300, 327] width 7 height 14
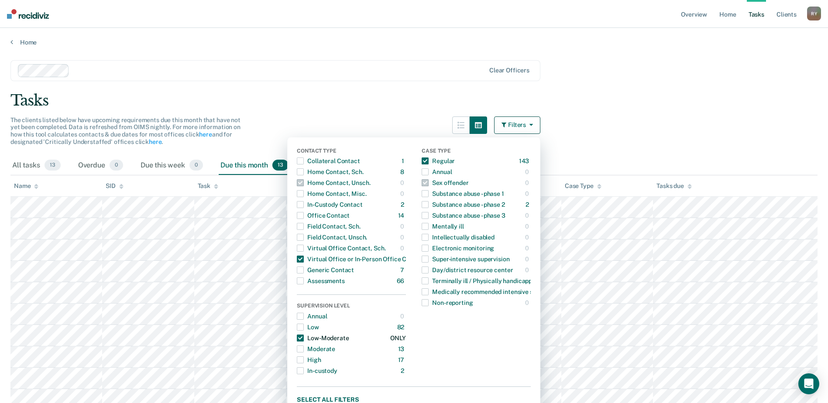
click at [304, 337] on span "button" at bounding box center [300, 338] width 7 height 7
click at [304, 327] on span "button" at bounding box center [300, 327] width 7 height 7
click at [304, 336] on span "button" at bounding box center [300, 338] width 7 height 7
click at [304, 324] on span "button" at bounding box center [300, 327] width 7 height 7
click at [420, 62] on div "Clear officers" at bounding box center [275, 70] width 530 height 21
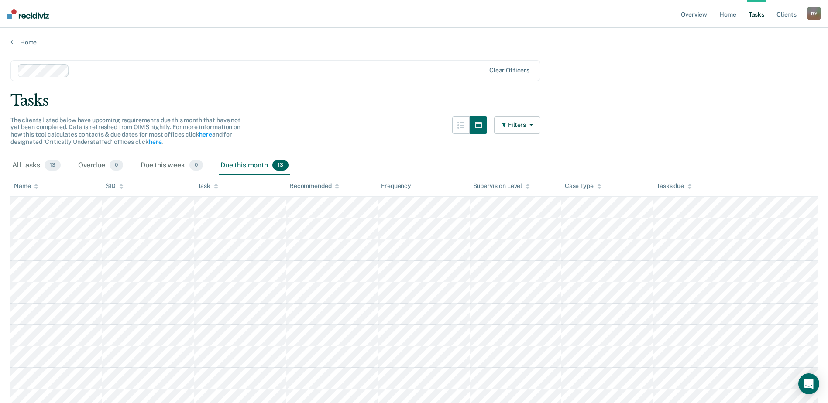
click at [654, 80] on main "Clear officers Tasks The clients listed below have upcoming requirements due th…" at bounding box center [414, 276] width 828 height 461
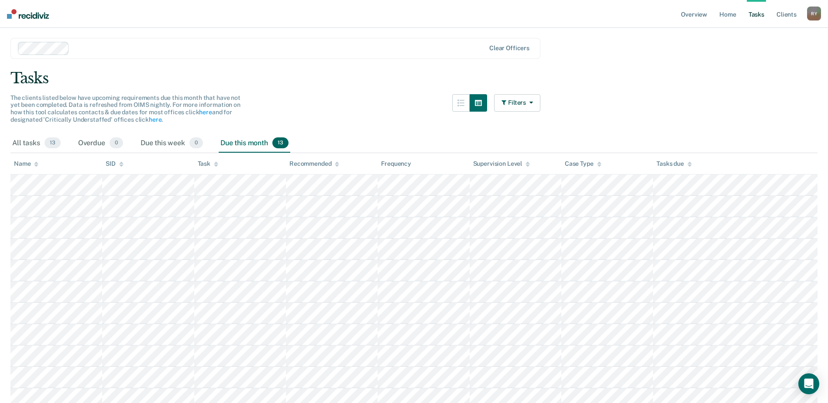
scroll to position [19, 0]
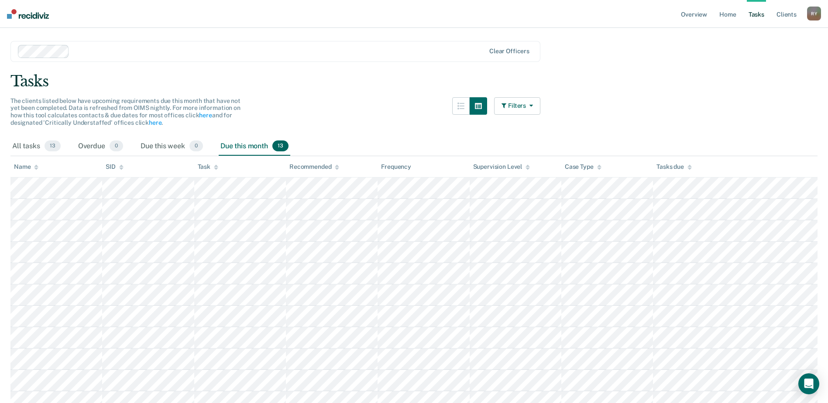
click at [530, 105] on icon "button" at bounding box center [529, 106] width 7 height 6
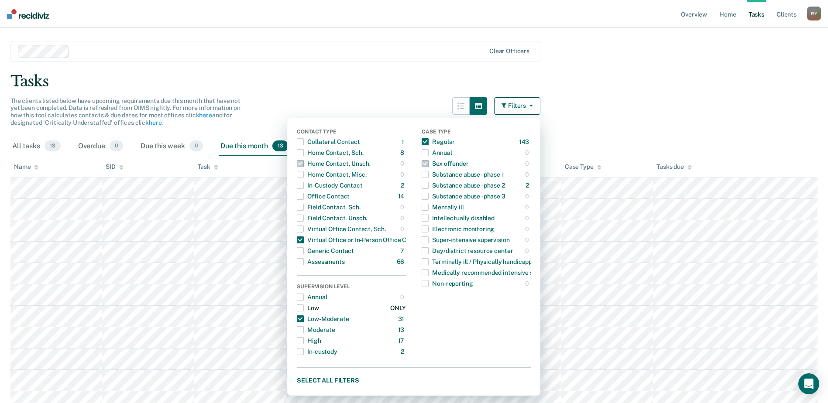
click at [304, 308] on span "button" at bounding box center [300, 308] width 7 height 7
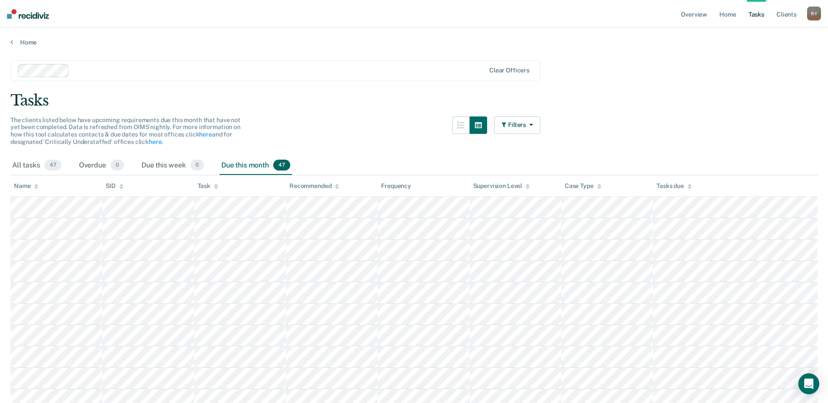
scroll to position [87, 0]
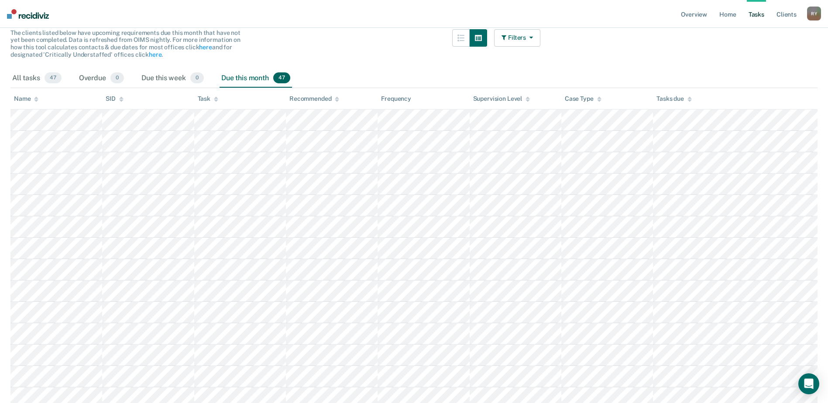
click at [517, 40] on button "Filters" at bounding box center [517, 37] width 46 height 17
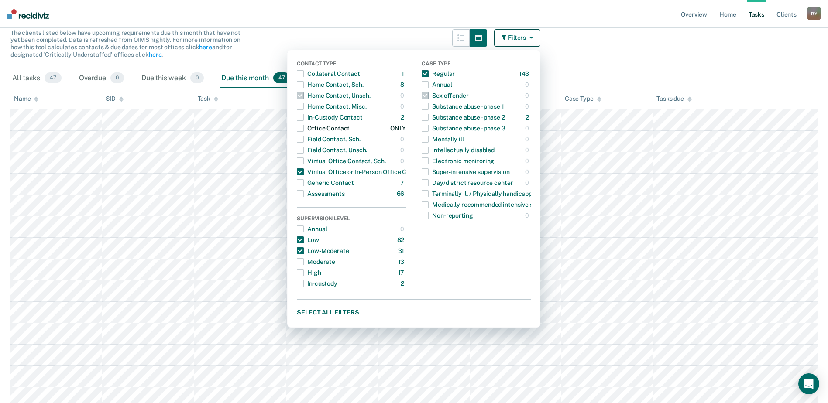
click at [304, 127] on span "button" at bounding box center [300, 128] width 7 height 7
click at [304, 170] on span "button" at bounding box center [300, 171] width 7 height 7
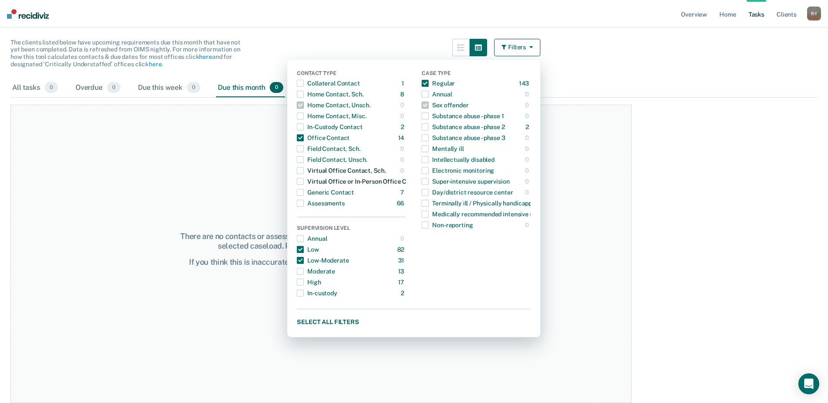
scroll to position [78, 0]
click at [304, 259] on span "button" at bounding box center [300, 260] width 7 height 7
click at [304, 248] on span "button" at bounding box center [300, 249] width 7 height 7
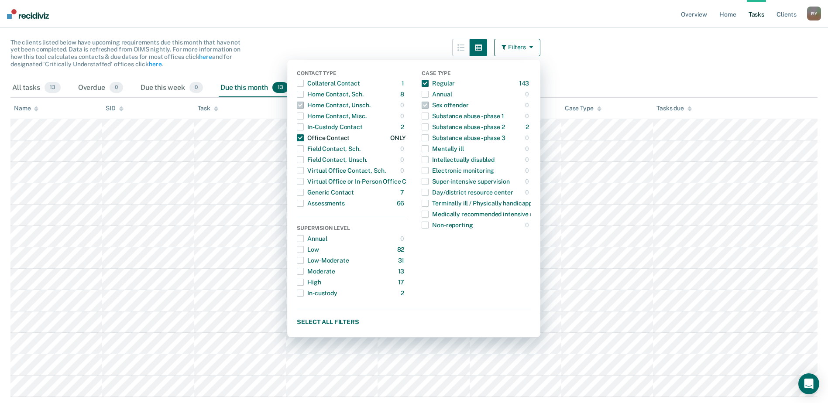
click at [304, 137] on span "button" at bounding box center [300, 137] width 7 height 7
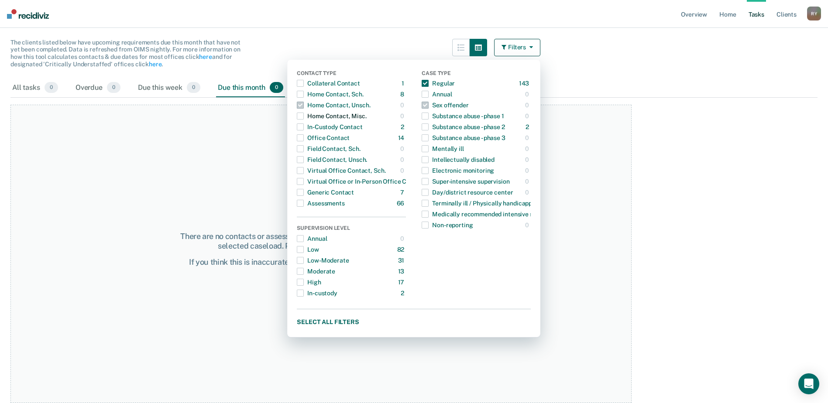
click at [304, 117] on span "button" at bounding box center [300, 116] width 7 height 7
click at [304, 96] on span "button" at bounding box center [300, 94] width 7 height 7
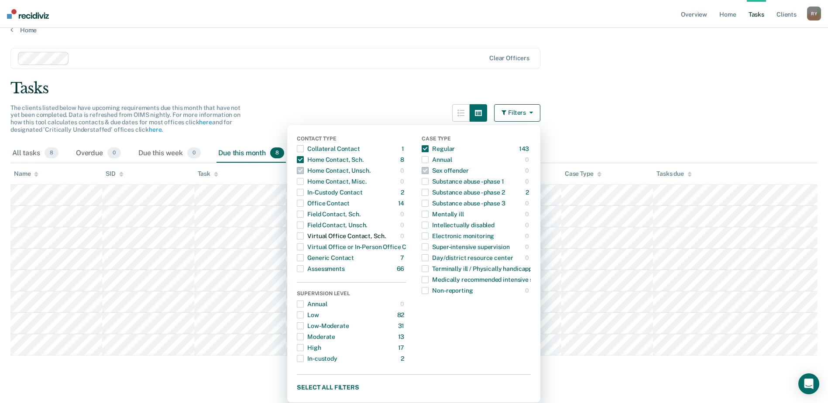
click at [304, 235] on span "button" at bounding box center [300, 236] width 7 height 7
click at [304, 159] on span "button" at bounding box center [300, 159] width 7 height 7
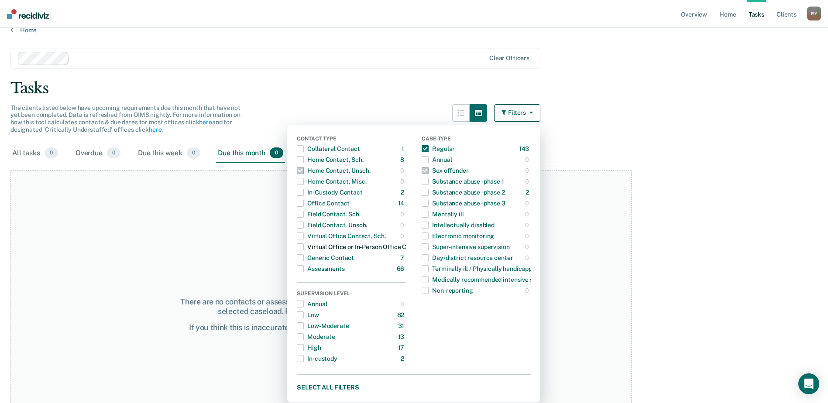
click at [304, 248] on span "button" at bounding box center [300, 246] width 7 height 7
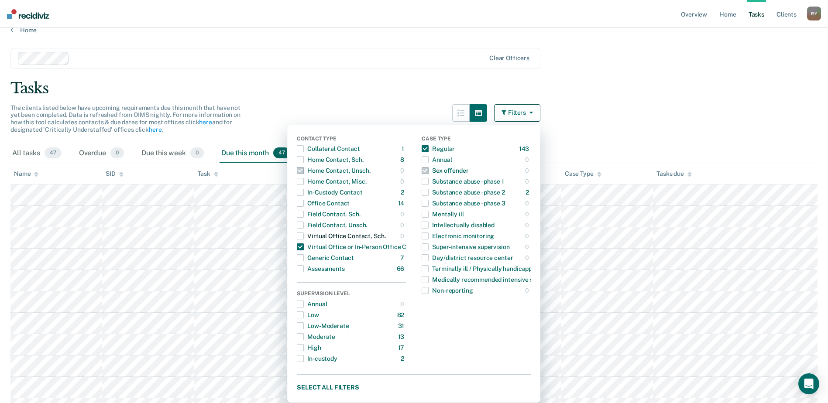
click at [304, 237] on span "button" at bounding box center [300, 236] width 7 height 7
click at [304, 246] on span "button" at bounding box center [300, 246] width 7 height 7
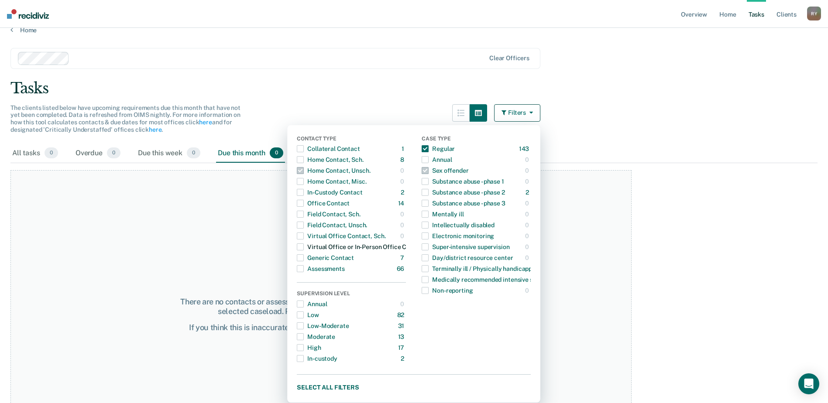
click at [304, 244] on span "button" at bounding box center [300, 246] width 7 height 7
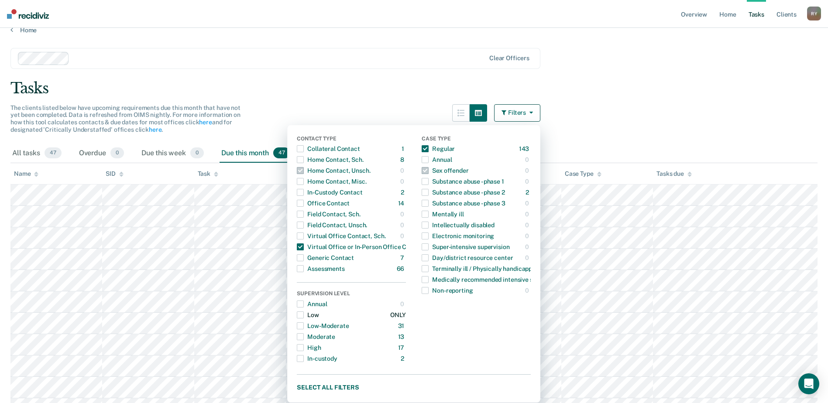
click at [304, 315] on span "button" at bounding box center [300, 315] width 7 height 7
drag, startPoint x: 377, startPoint y: 132, endPoint x: 400, endPoint y: 133, distance: 22.7
click at [400, 133] on div "Contact Type Collateral Contact 1 ONLY Home Contact, Sch. 8 ONLY Home Contact, …" at bounding box center [413, 264] width 253 height 278
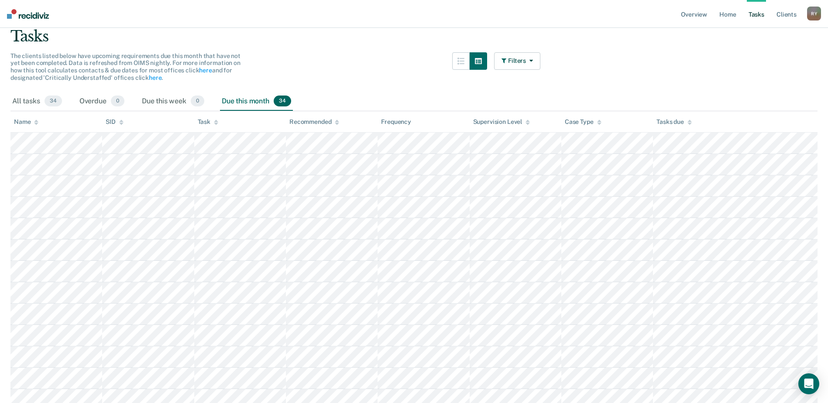
scroll to position [0, 0]
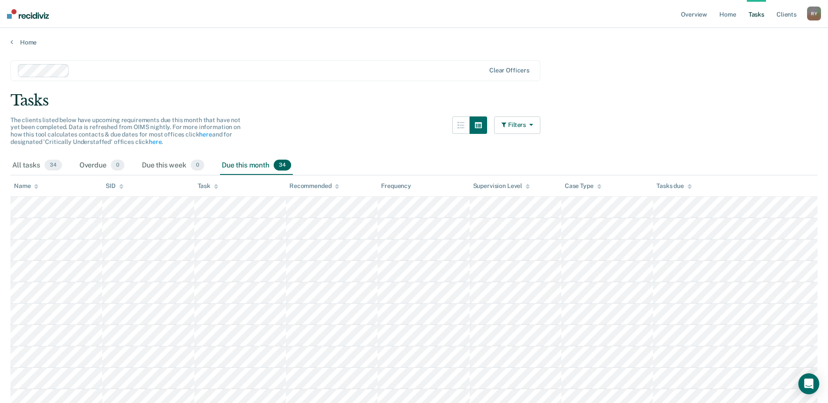
click at [518, 128] on button "Filters" at bounding box center [517, 125] width 46 height 17
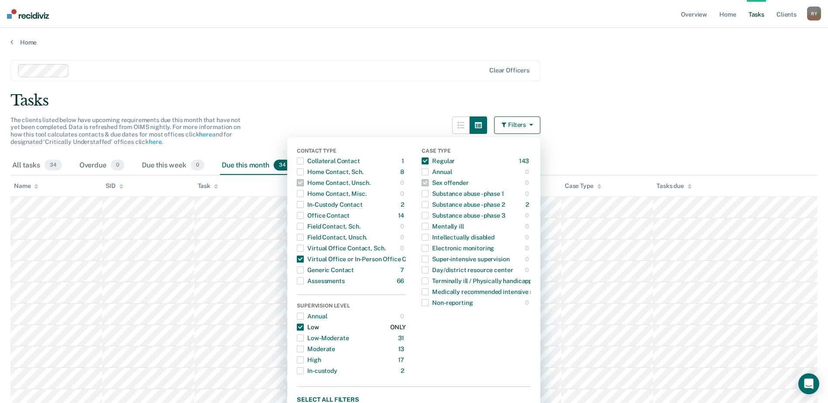
click at [304, 324] on span "button" at bounding box center [300, 327] width 7 height 7
click at [304, 339] on span "button" at bounding box center [300, 338] width 7 height 7
click at [374, 94] on div "Tasks" at bounding box center [413, 101] width 807 height 18
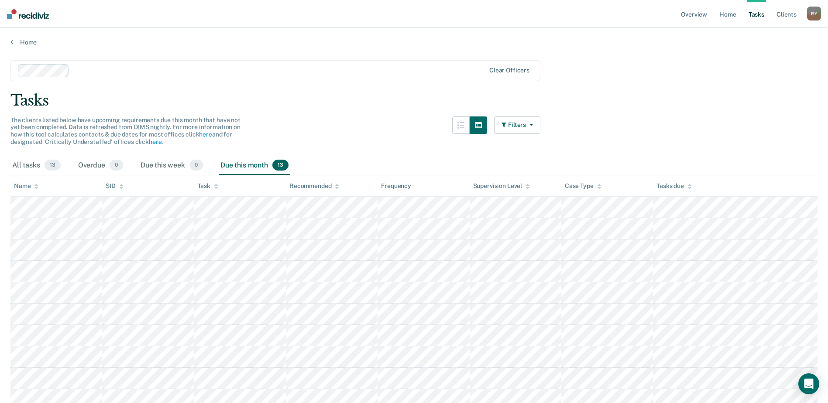
click at [533, 128] on button "Filters" at bounding box center [517, 125] width 46 height 17
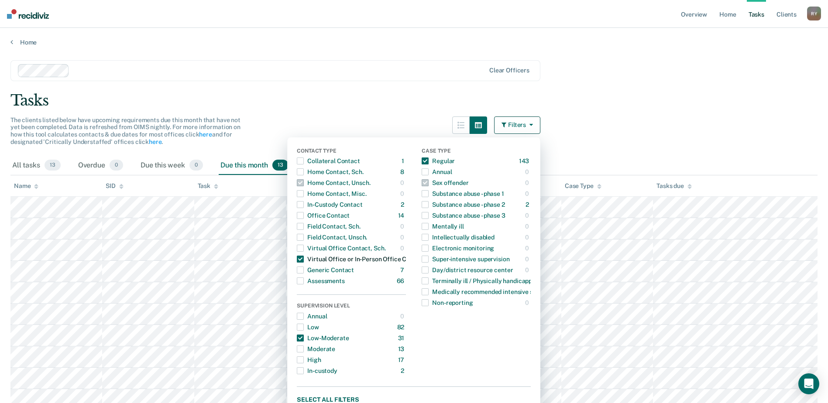
click at [304, 260] on span "button" at bounding box center [300, 259] width 7 height 7
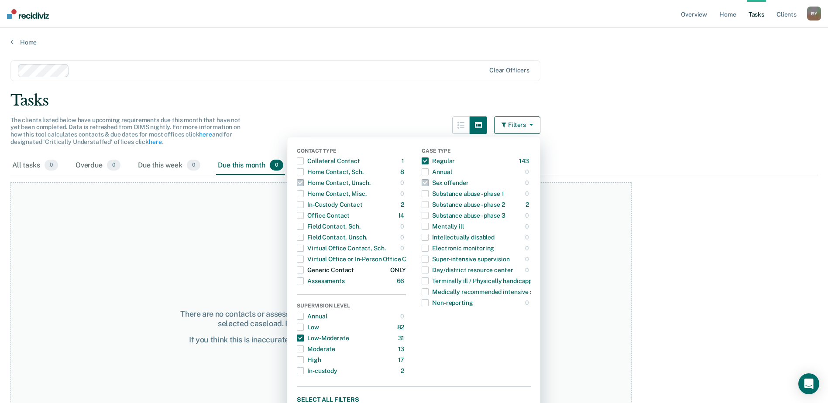
click at [304, 268] on span "button" at bounding box center [300, 270] width 7 height 7
click at [304, 267] on span "button" at bounding box center [300, 270] width 7 height 7
click at [304, 161] on span "button" at bounding box center [300, 161] width 7 height 7
click at [429, 205] on span "button" at bounding box center [425, 204] width 7 height 7
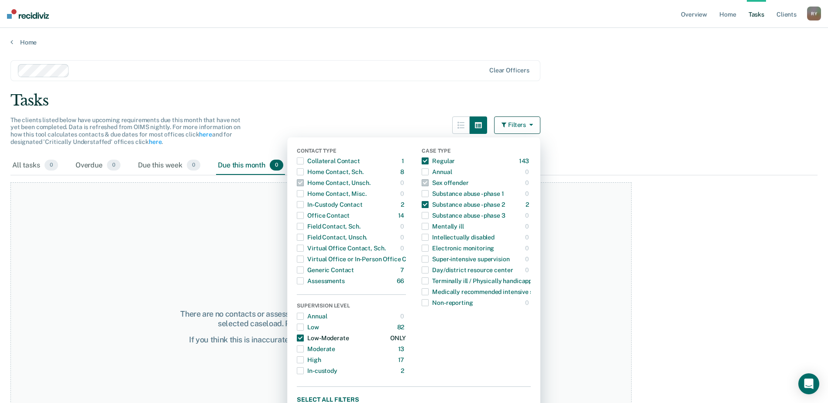
click at [304, 336] on span "button" at bounding box center [300, 338] width 7 height 7
click at [297, 53] on main "Clear officers Tasks The clients listed below have upcoming requirements due th…" at bounding box center [414, 223] width 828 height 354
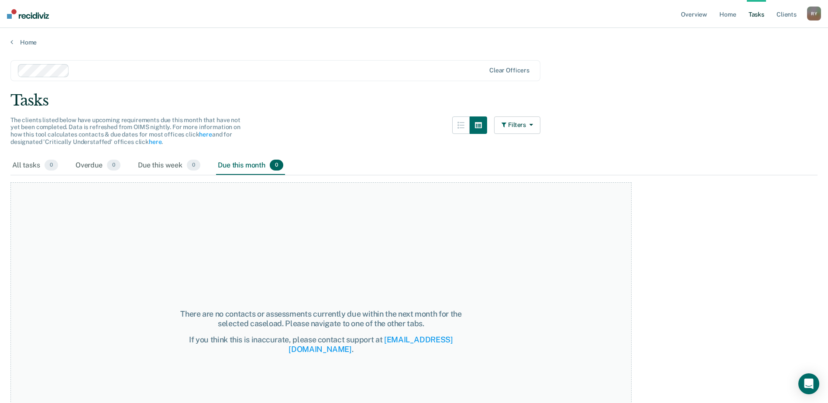
click at [112, 74] on div at bounding box center [279, 70] width 412 height 10
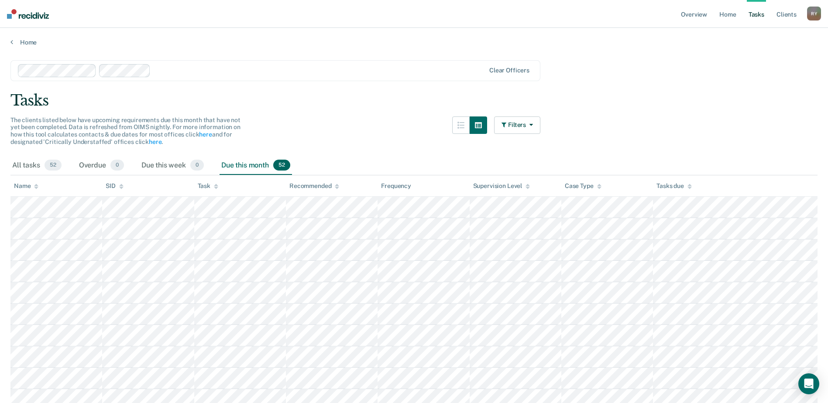
click at [169, 72] on div at bounding box center [319, 70] width 331 height 10
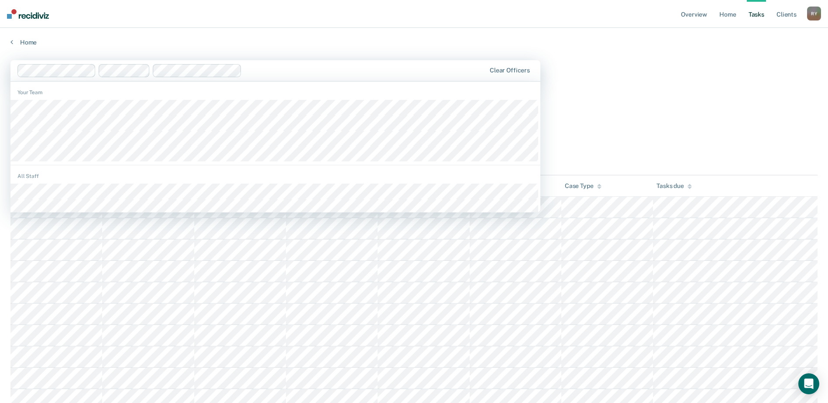
click at [256, 68] on div at bounding box center [365, 70] width 240 height 10
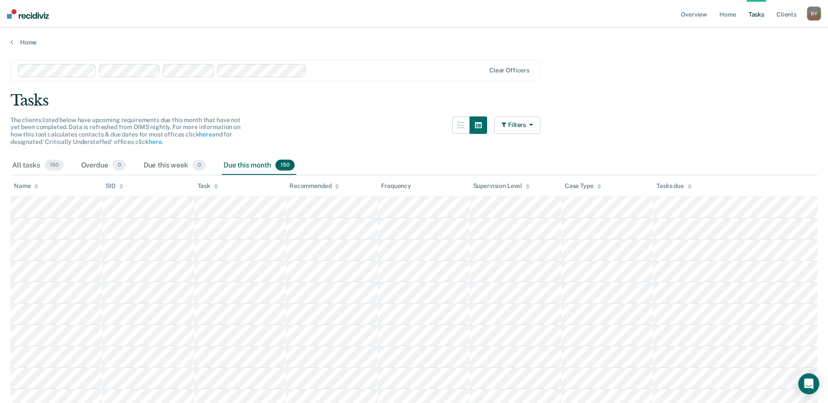
click at [328, 70] on div at bounding box center [397, 70] width 175 height 10
click at [401, 72] on div at bounding box center [434, 70] width 100 height 10
click at [516, 126] on button "Filters" at bounding box center [517, 125] width 46 height 17
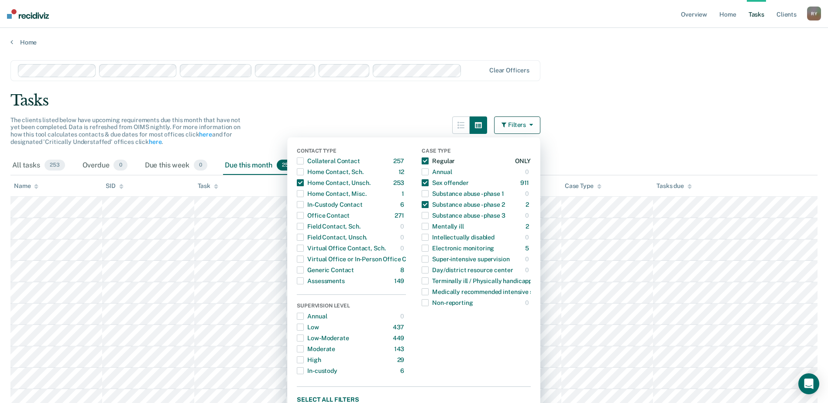
click at [429, 164] on span "button" at bounding box center [425, 161] width 7 height 7
click at [429, 206] on span "button" at bounding box center [425, 204] width 7 height 7
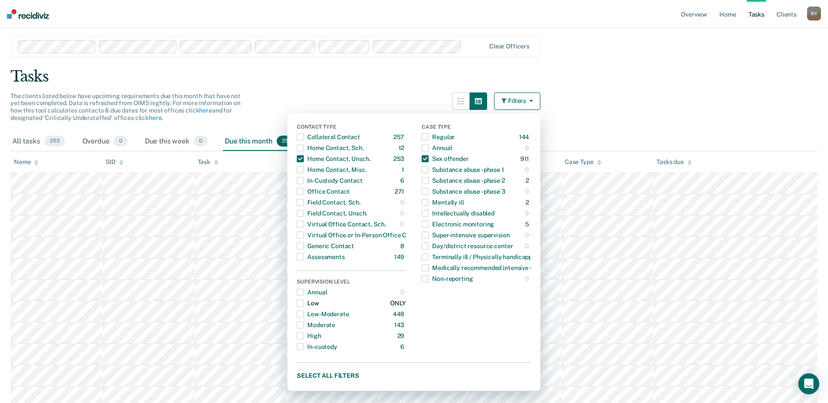
scroll to position [87, 0]
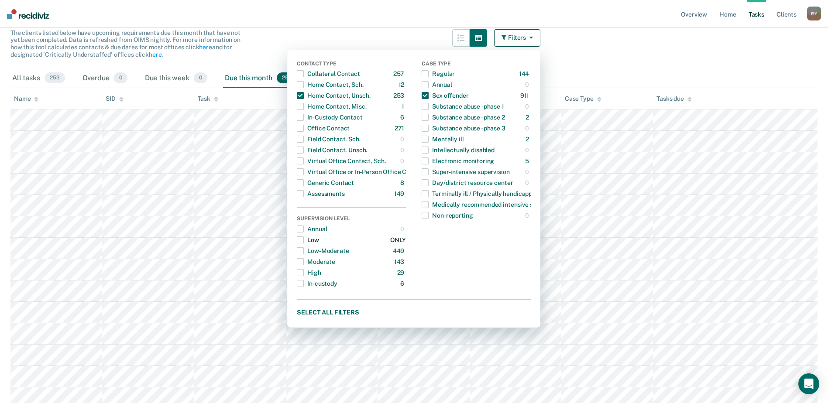
click at [304, 240] on span "button" at bounding box center [300, 240] width 7 height 7
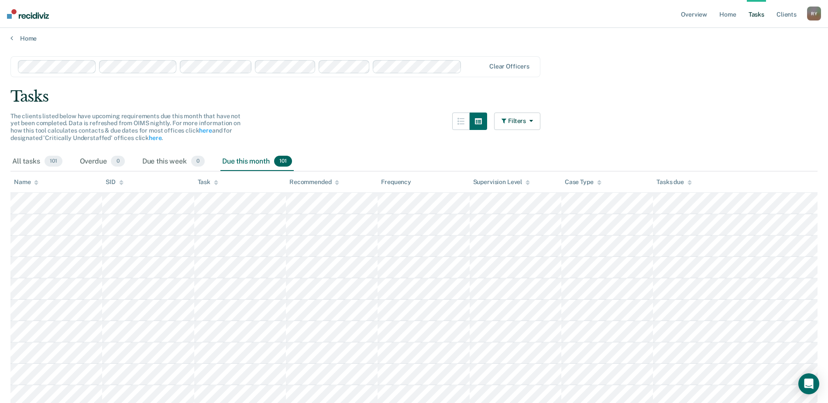
scroll to position [0, 0]
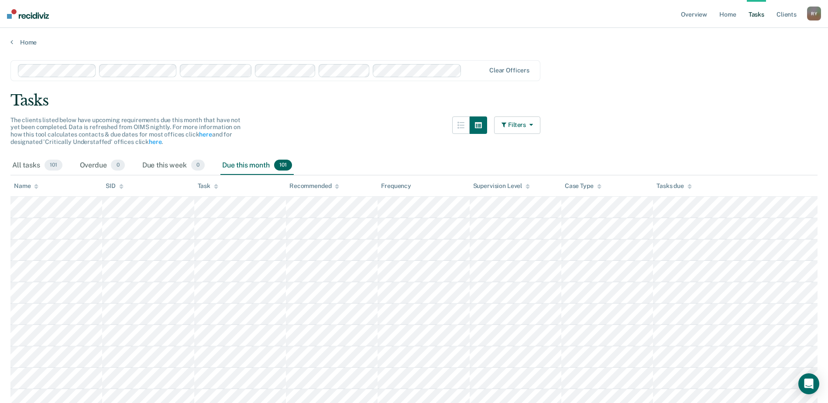
click at [515, 123] on button "Filters" at bounding box center [517, 125] width 46 height 17
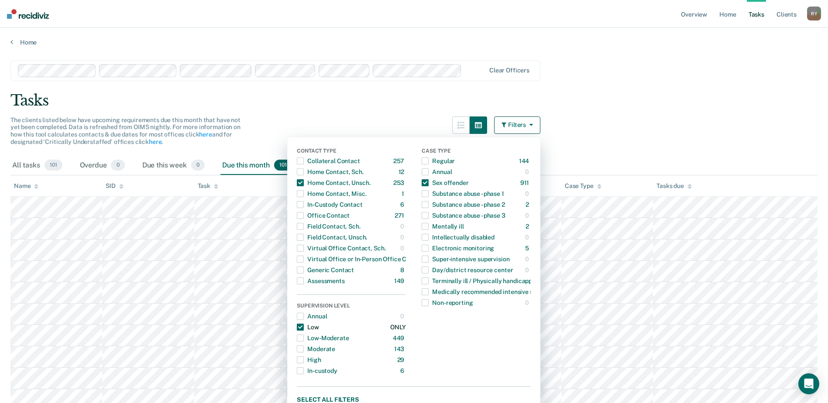
click at [304, 325] on span "button" at bounding box center [300, 327] width 7 height 7
click at [304, 339] on span "button" at bounding box center [300, 338] width 7 height 7
click at [672, 93] on div "Tasks" at bounding box center [413, 101] width 807 height 18
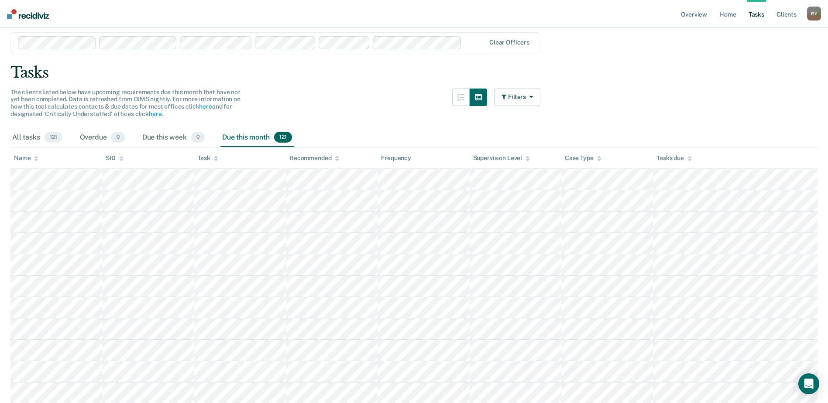
scroll to position [16, 0]
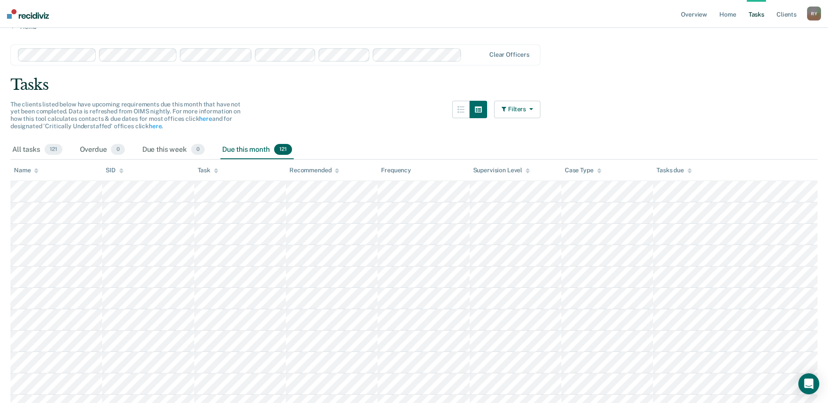
click at [533, 106] on icon "button" at bounding box center [529, 109] width 7 height 6
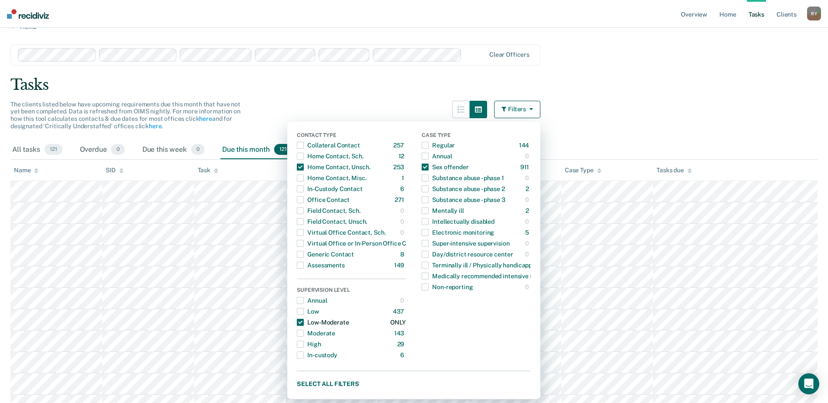
click at [303, 322] on span "button" at bounding box center [300, 322] width 7 height 7
click at [304, 333] on span "button" at bounding box center [300, 333] width 7 height 7
click at [304, 334] on span "button" at bounding box center [300, 333] width 7 height 7
click at [304, 346] on span "button" at bounding box center [300, 344] width 7 height 7
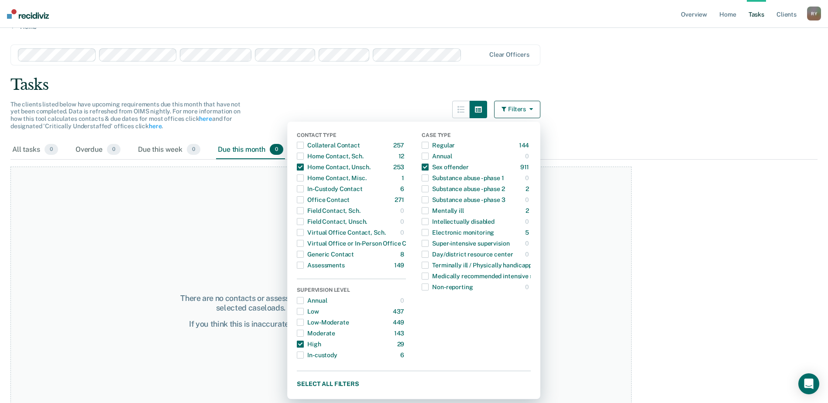
click at [370, 85] on div "Tasks" at bounding box center [413, 85] width 807 height 18
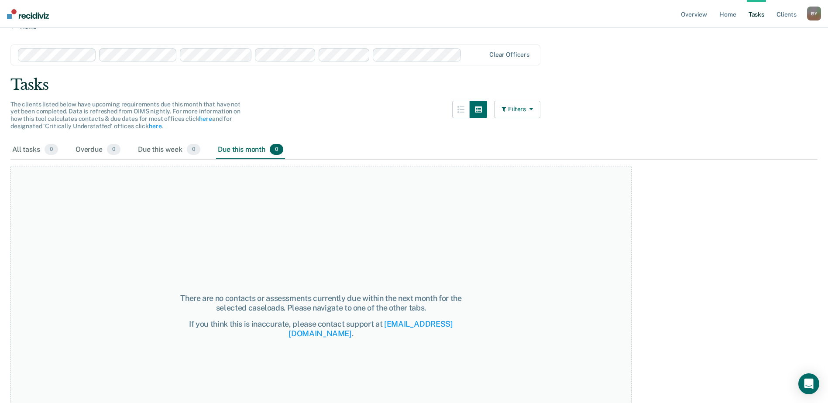
click at [521, 110] on button "Filters" at bounding box center [517, 109] width 46 height 17
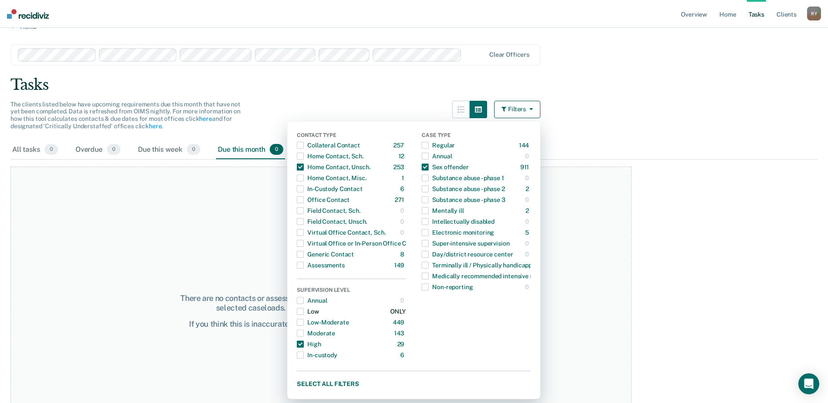
click at [304, 311] on span "button" at bounding box center [300, 311] width 7 height 7
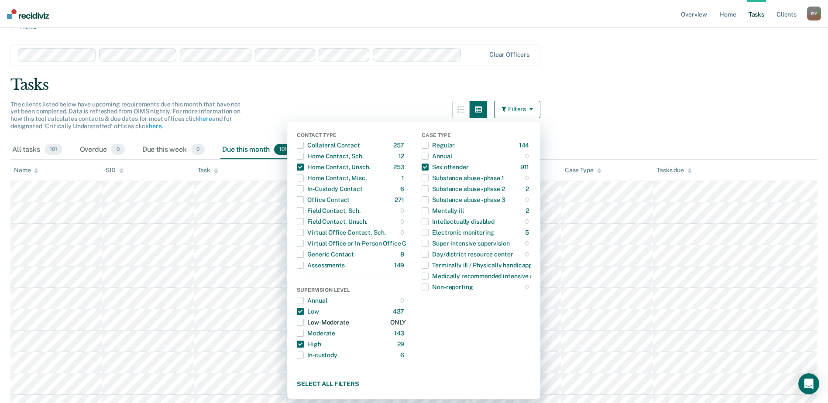
click at [304, 321] on span "button" at bounding box center [300, 322] width 7 height 7
click at [304, 333] on span "button" at bounding box center [300, 333] width 7 height 7
click at [304, 343] on span "button" at bounding box center [300, 344] width 7 height 7
click at [304, 333] on span "button" at bounding box center [300, 333] width 7 height 7
click at [304, 322] on span "button" at bounding box center [300, 322] width 7 height 7
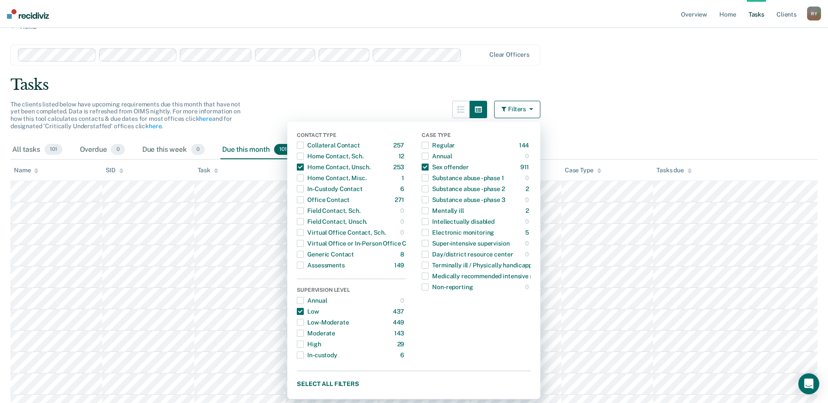
click at [617, 79] on div "Tasks" at bounding box center [413, 85] width 807 height 18
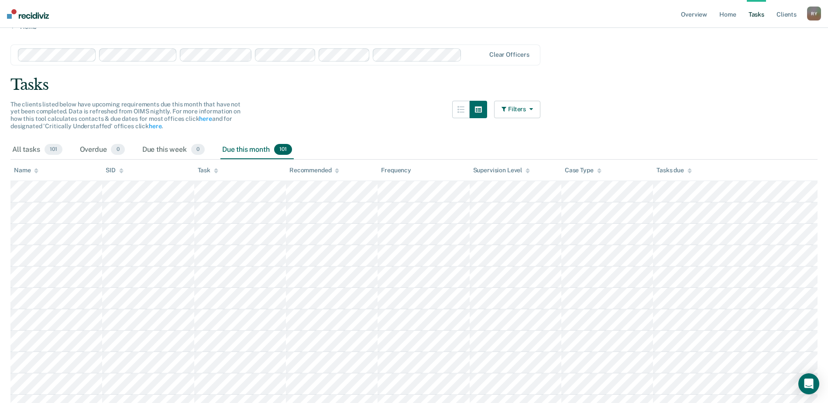
click at [523, 111] on button "Filters" at bounding box center [517, 109] width 46 height 17
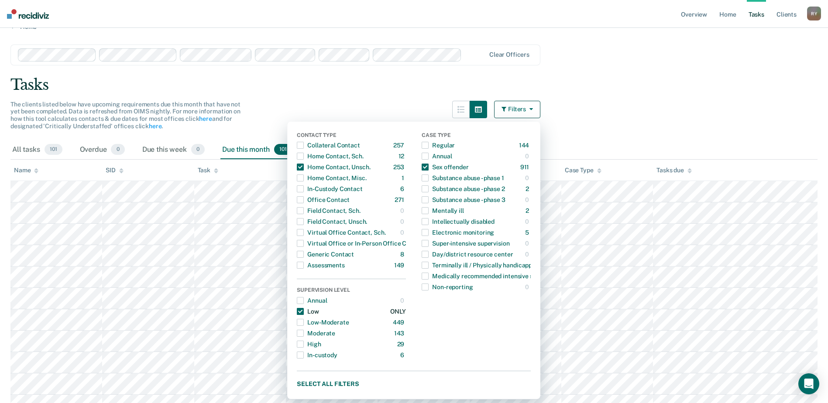
click at [304, 311] on span "button" at bounding box center [300, 311] width 7 height 7
click at [304, 320] on span "button" at bounding box center [300, 322] width 7 height 7
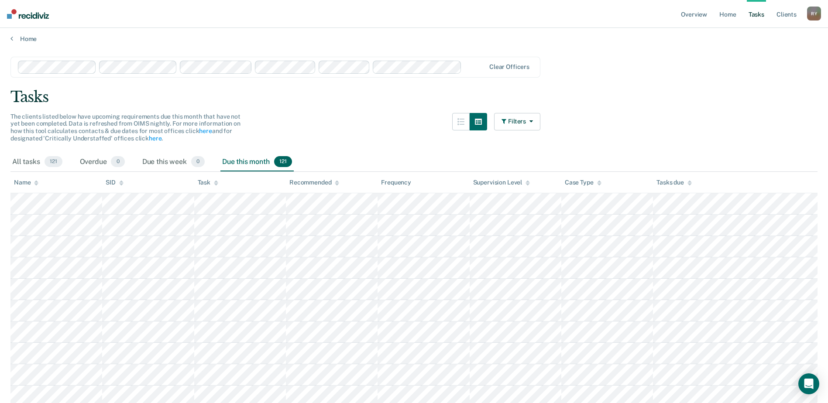
scroll to position [0, 0]
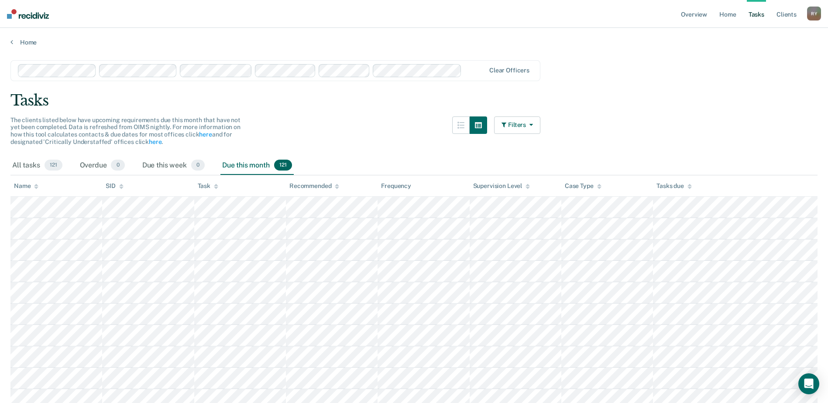
click at [531, 128] on button "Filters" at bounding box center [517, 125] width 46 height 17
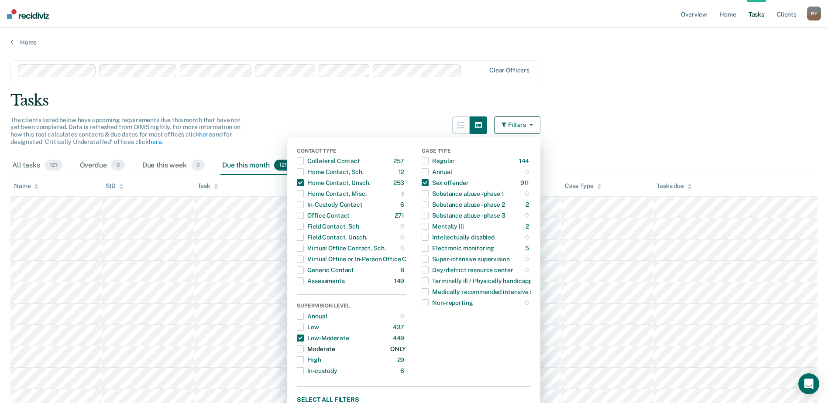
click at [304, 348] on span "button" at bounding box center [300, 349] width 7 height 7
click at [303, 335] on span "button" at bounding box center [300, 338] width 7 height 7
click at [658, 98] on div "Tasks" at bounding box center [413, 101] width 807 height 18
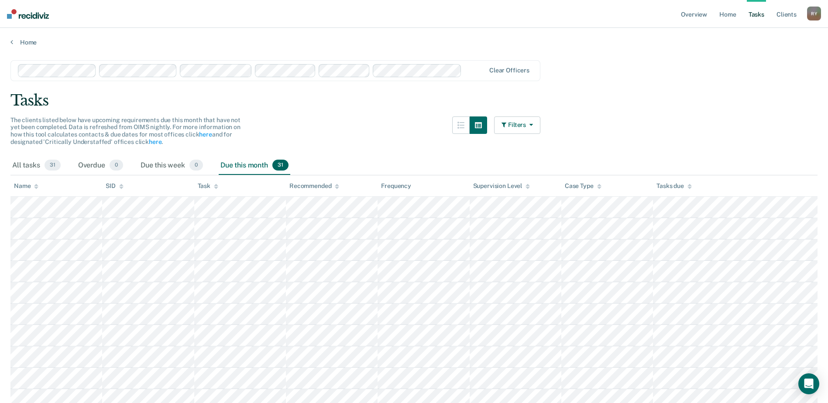
click at [530, 130] on button "Filters" at bounding box center [517, 125] width 46 height 17
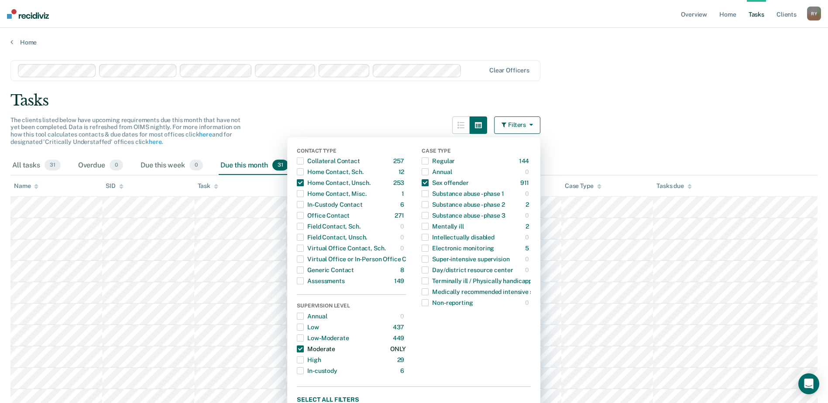
click at [303, 346] on span "button" at bounding box center [300, 349] width 7 height 7
click at [304, 361] on span "button" at bounding box center [300, 360] width 7 height 7
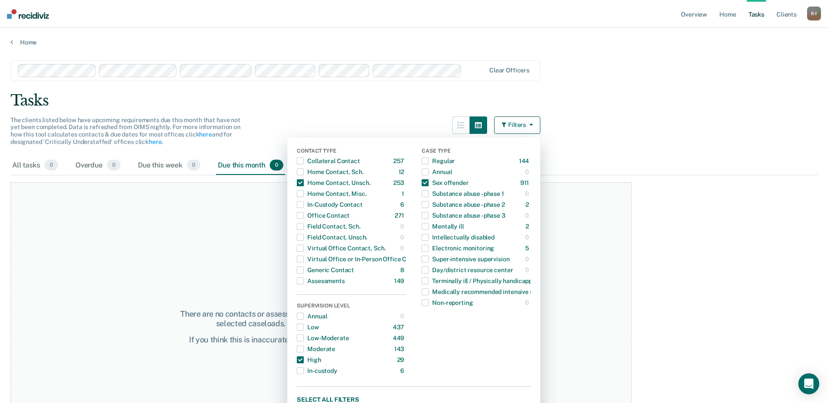
click at [650, 81] on main "Clear officers Tasks The clients listed below have upcoming requirements due th…" at bounding box center [414, 223] width 828 height 354
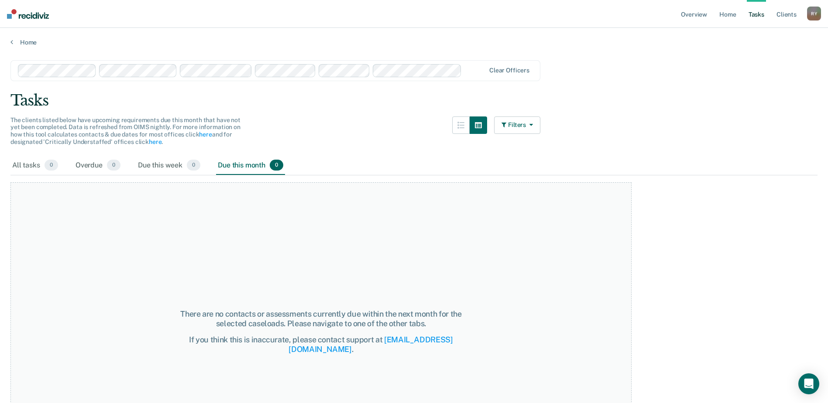
click at [525, 127] on button "Filters" at bounding box center [517, 125] width 46 height 17
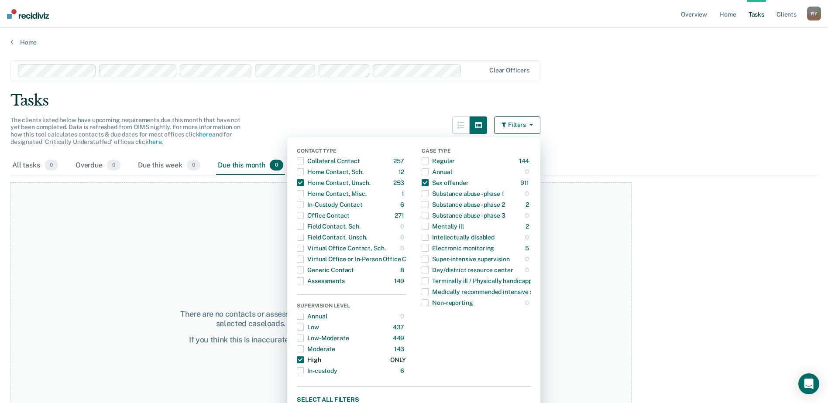
click at [304, 360] on span "button" at bounding box center [300, 360] width 7 height 7
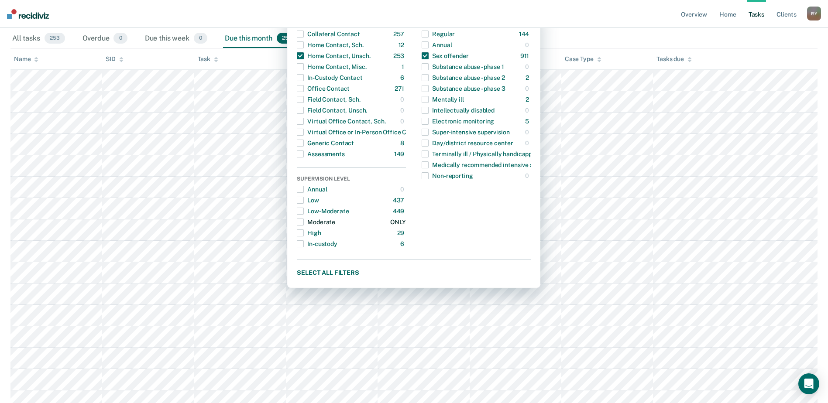
scroll to position [131, 0]
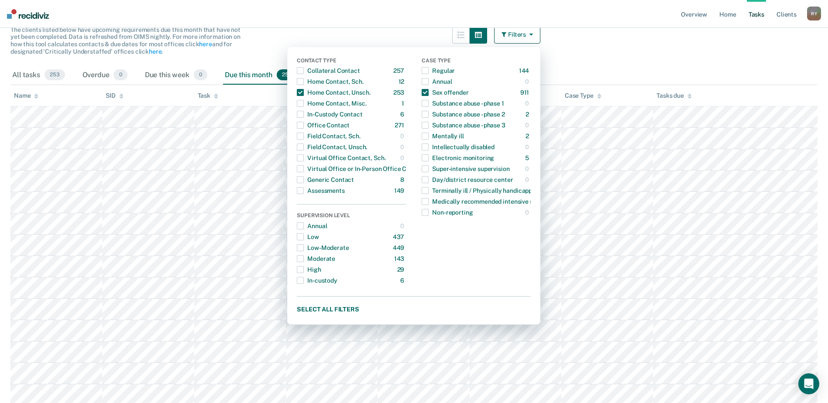
scroll to position [44, 0]
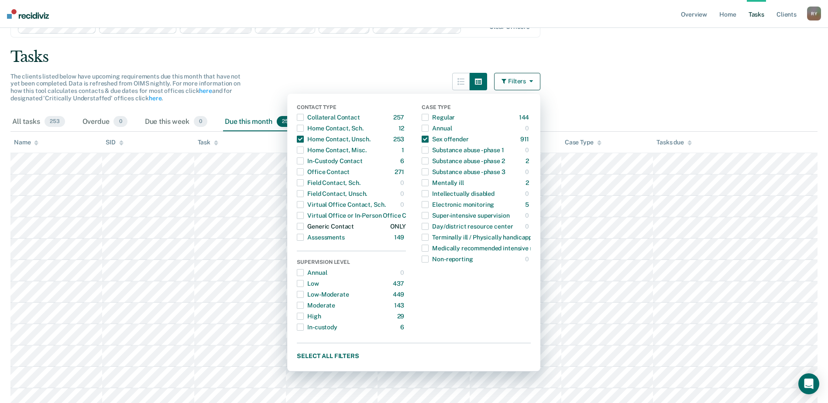
click at [304, 227] on span "button" at bounding box center [300, 226] width 7 height 7
click at [303, 135] on div "button" at bounding box center [300, 139] width 7 height 14
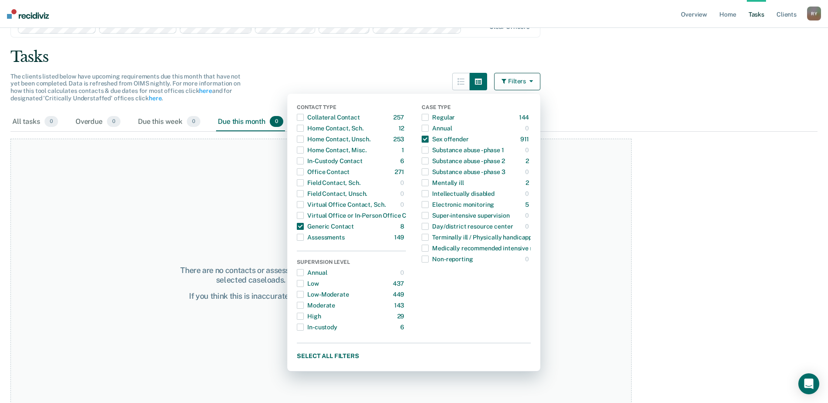
click at [356, 52] on div "Tasks" at bounding box center [413, 57] width 807 height 18
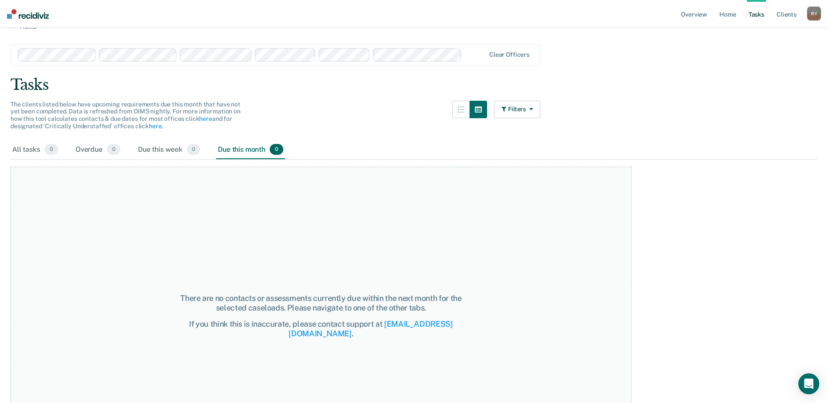
scroll to position [0, 0]
